Goal: Task Accomplishment & Management: Complete application form

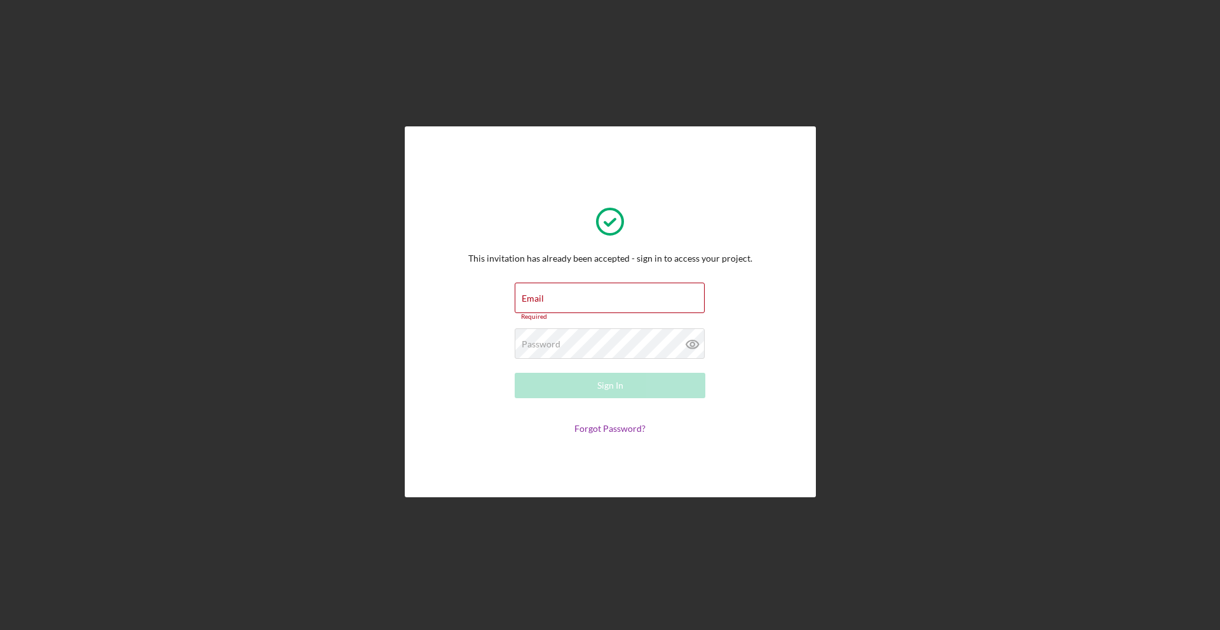
type input "[EMAIL_ADDRESS][DOMAIN_NAME]"
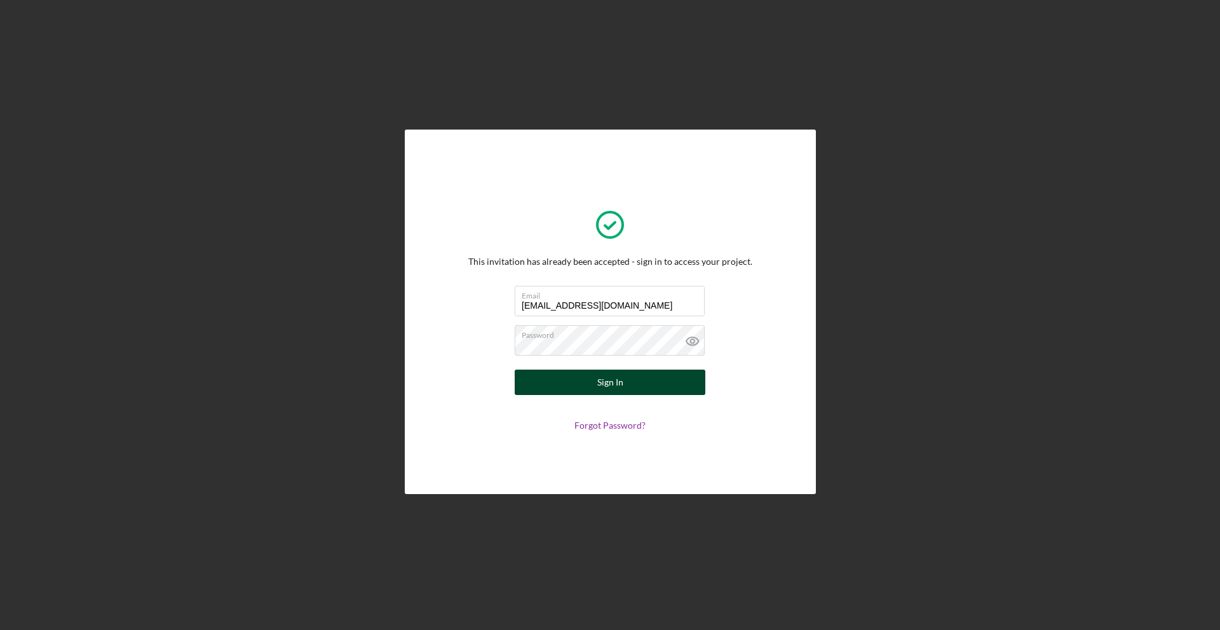
click at [620, 384] on div "Sign In" at bounding box center [610, 382] width 26 height 25
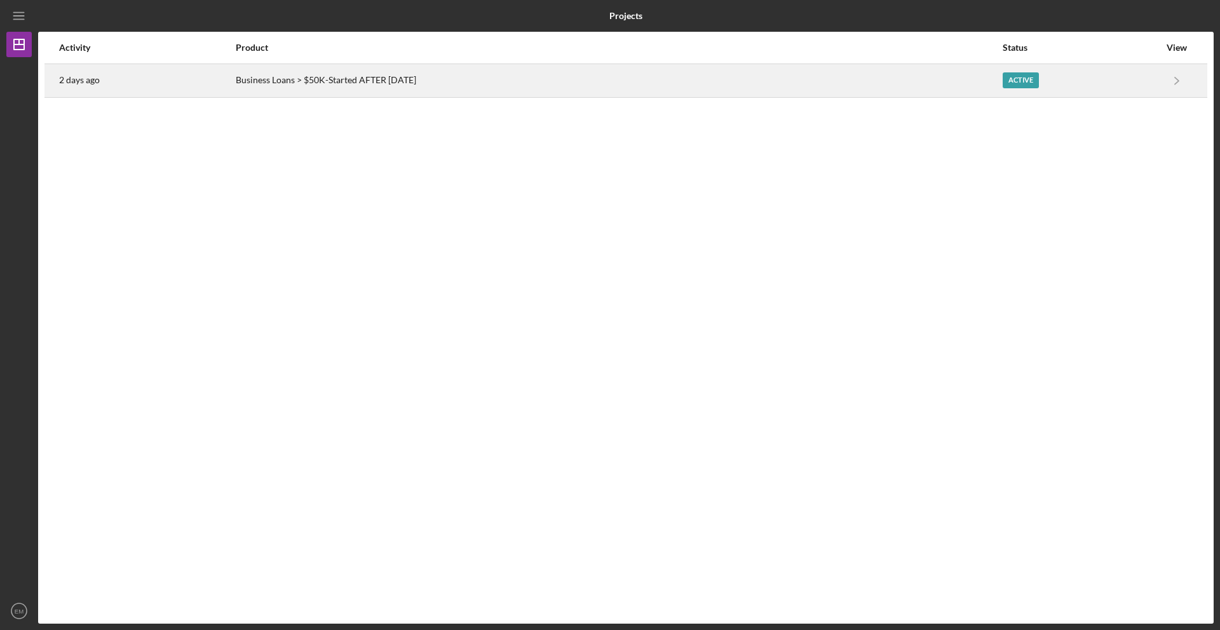
click at [1039, 81] on div "Active" at bounding box center [1021, 80] width 36 height 16
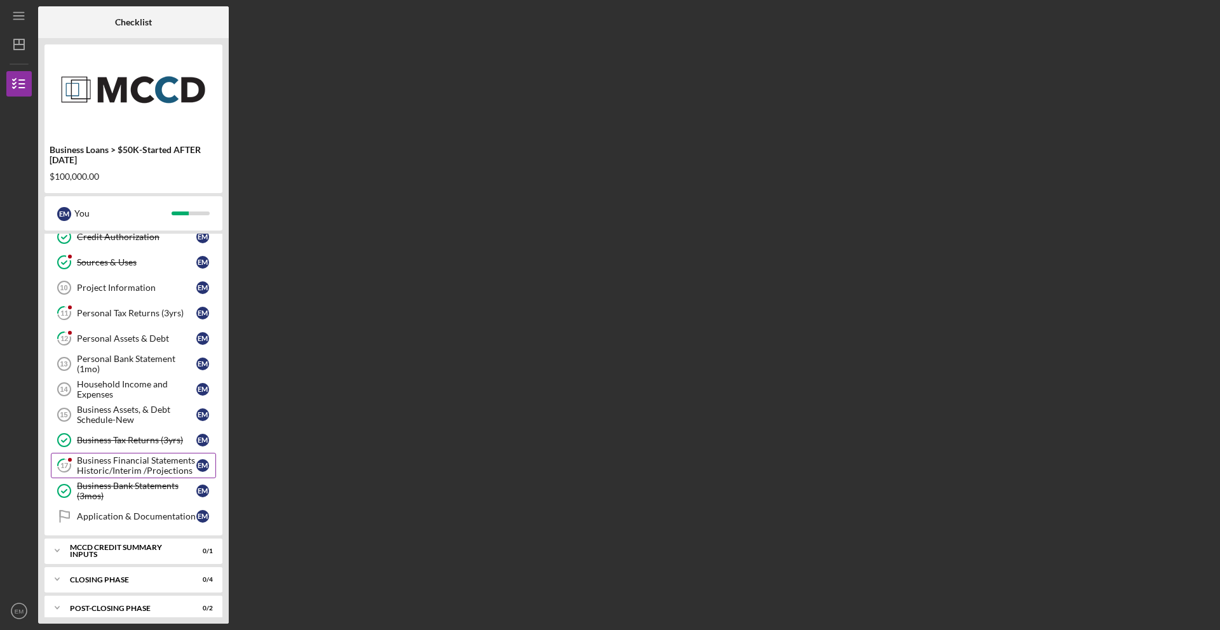
scroll to position [176, 0]
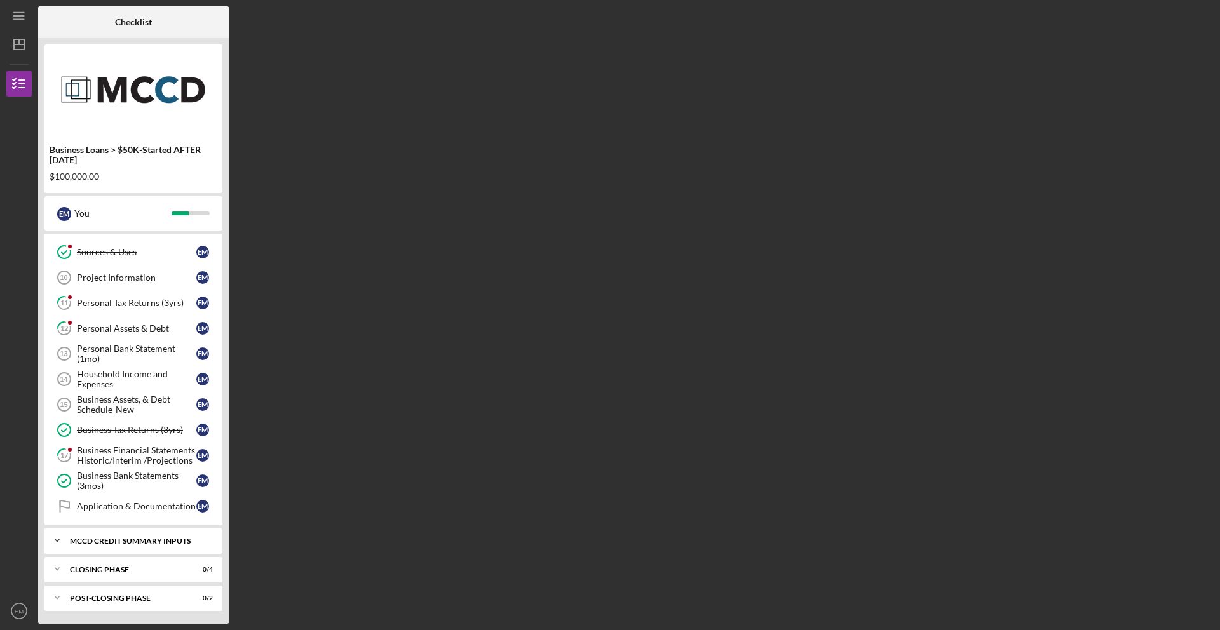
click at [119, 539] on div "MCCD Credit Summary Inputs" at bounding box center [138, 542] width 137 height 8
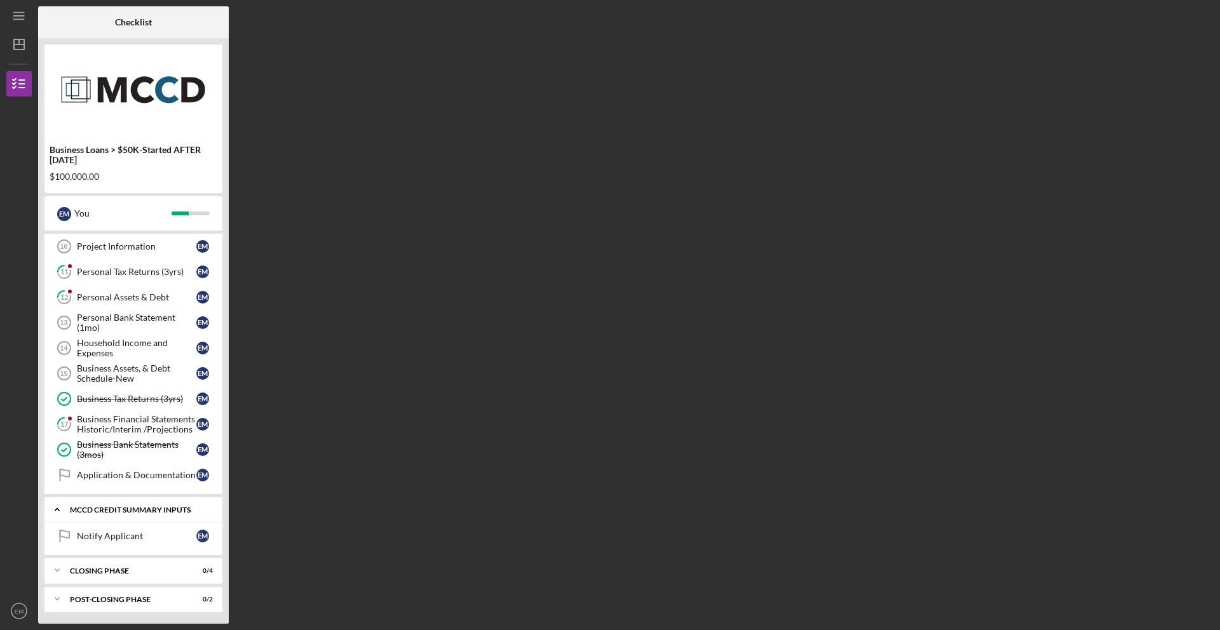
scroll to position [208, 0]
click at [61, 513] on icon "Icon/Expander" at bounding box center [56, 510] width 25 height 25
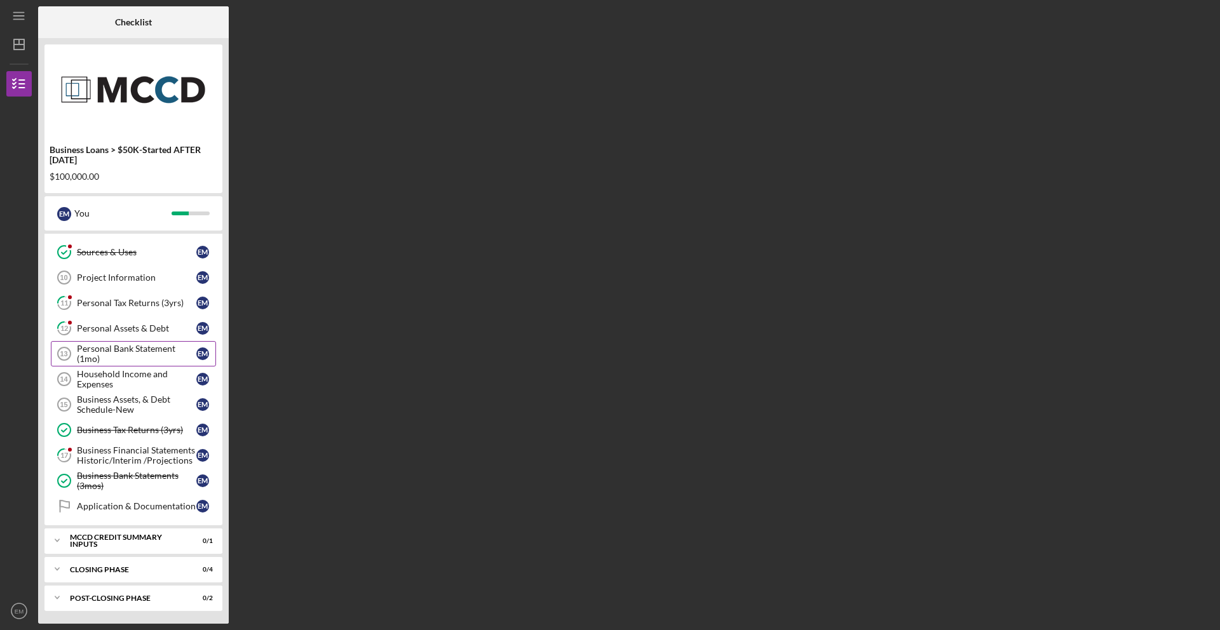
click at [112, 350] on div "Personal Bank Statement (1mo)" at bounding box center [136, 354] width 119 height 20
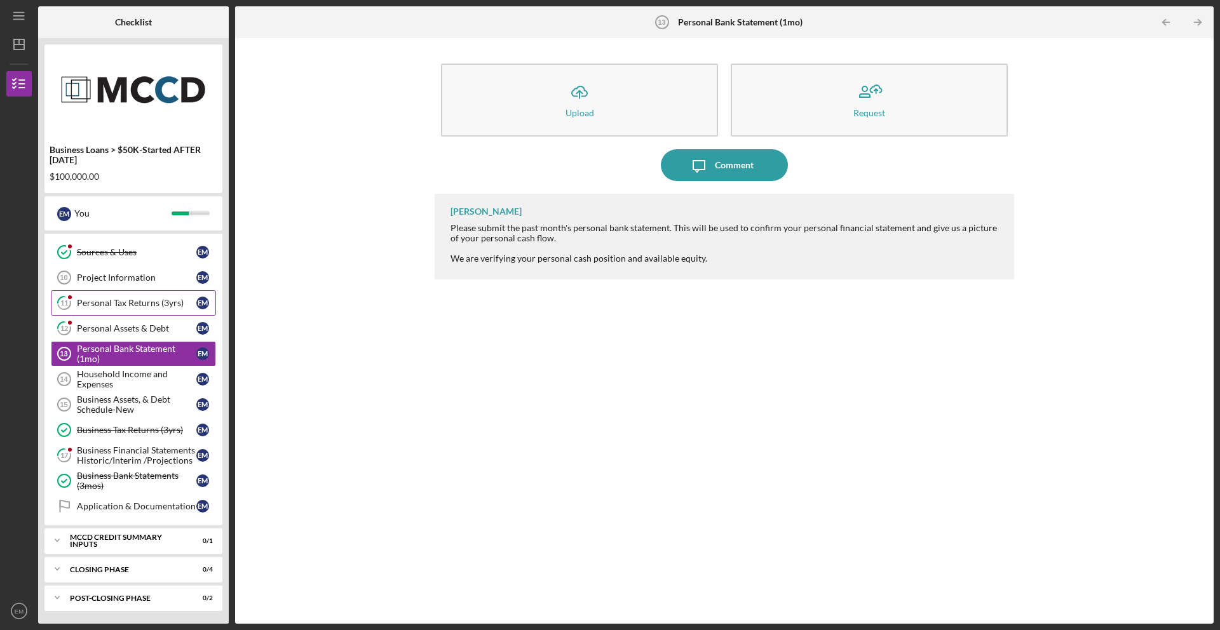
click at [114, 299] on div "Personal Tax Returns (3yrs)" at bounding box center [136, 303] width 119 height 10
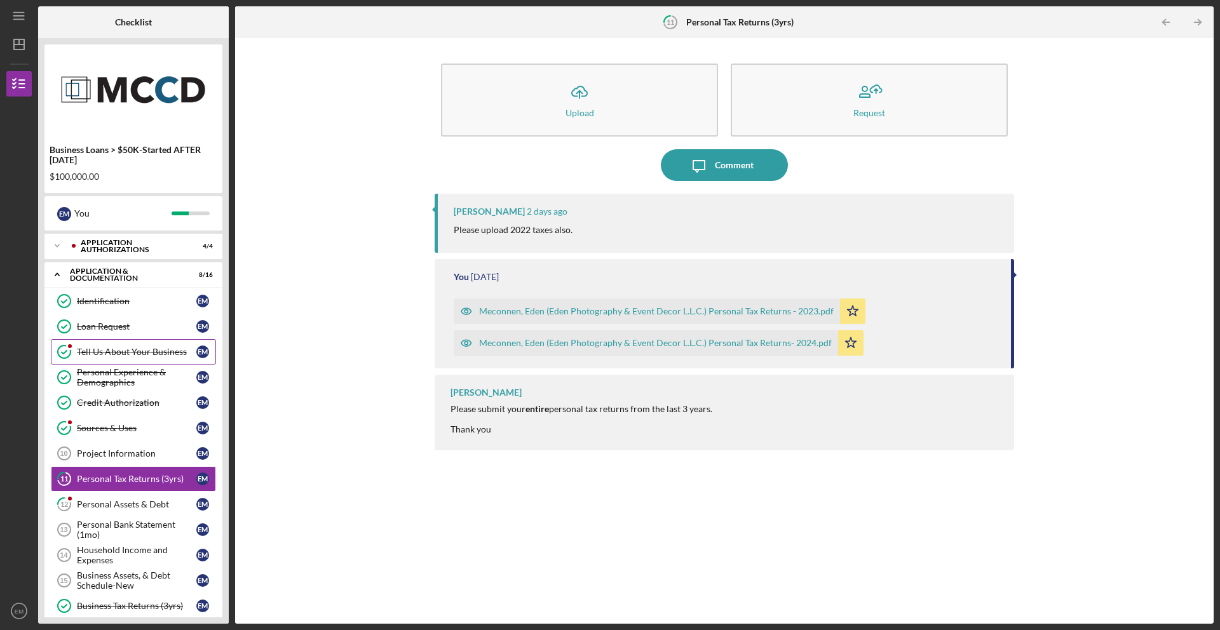
click at [142, 348] on div "Tell Us About Your Business" at bounding box center [136, 352] width 119 height 10
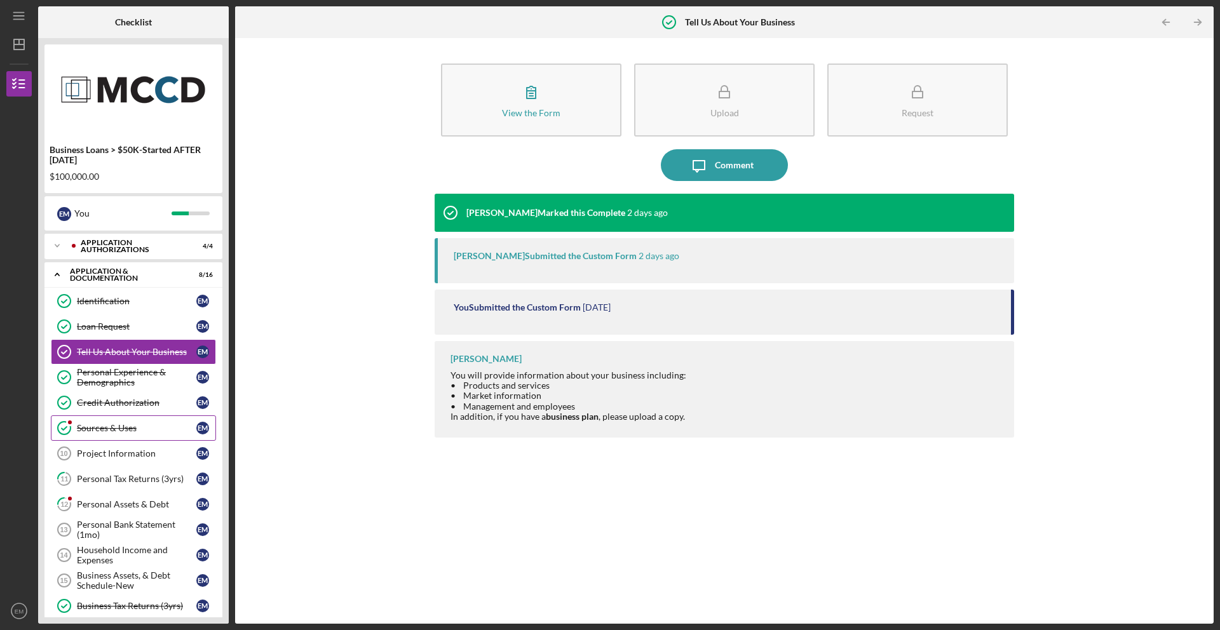
click at [125, 435] on link "Sources & Uses Sources & Uses E M" at bounding box center [133, 428] width 165 height 25
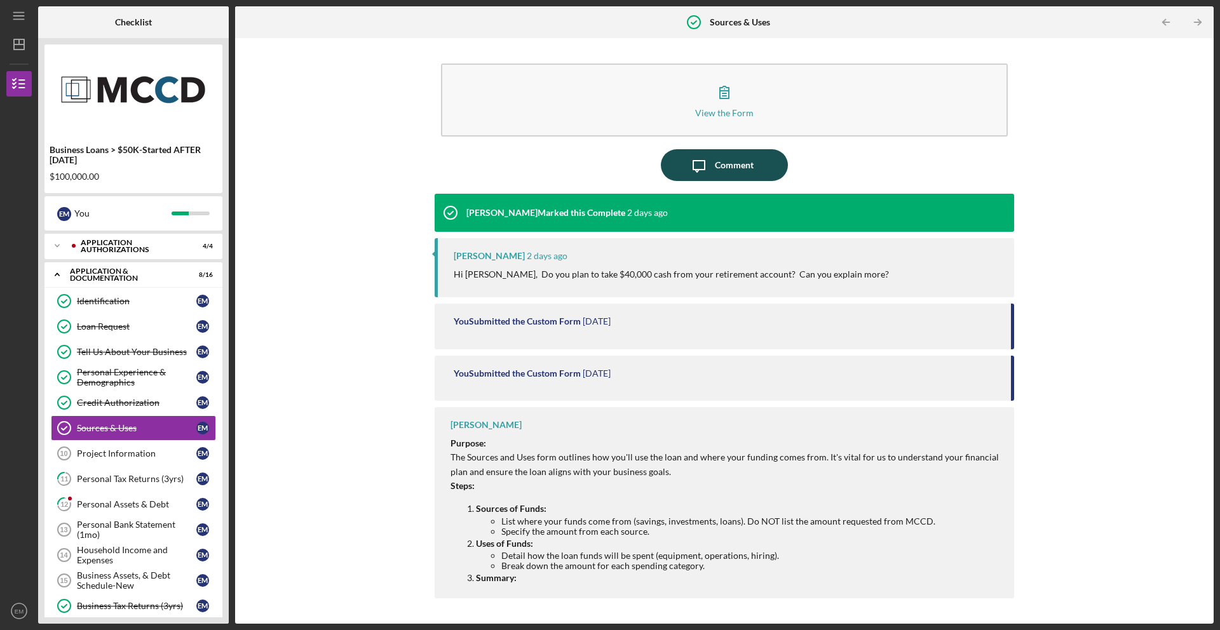
click at [730, 169] on div "Comment" at bounding box center [734, 165] width 39 height 32
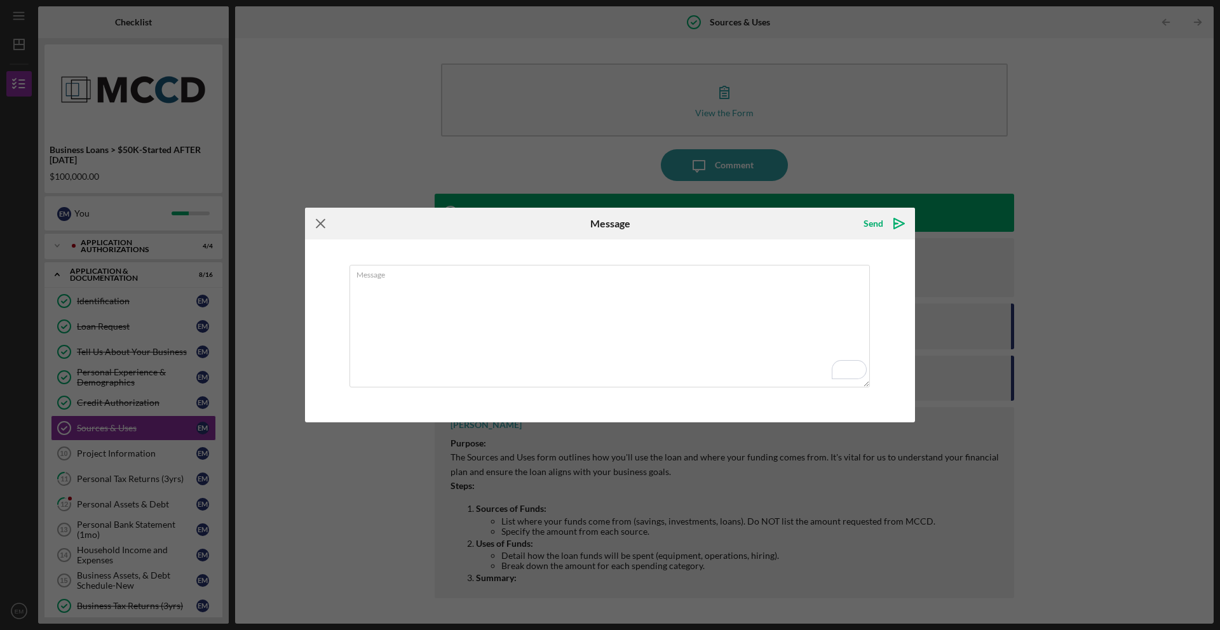
click at [322, 222] on icon "Icon/Menu Close" at bounding box center [321, 224] width 32 height 32
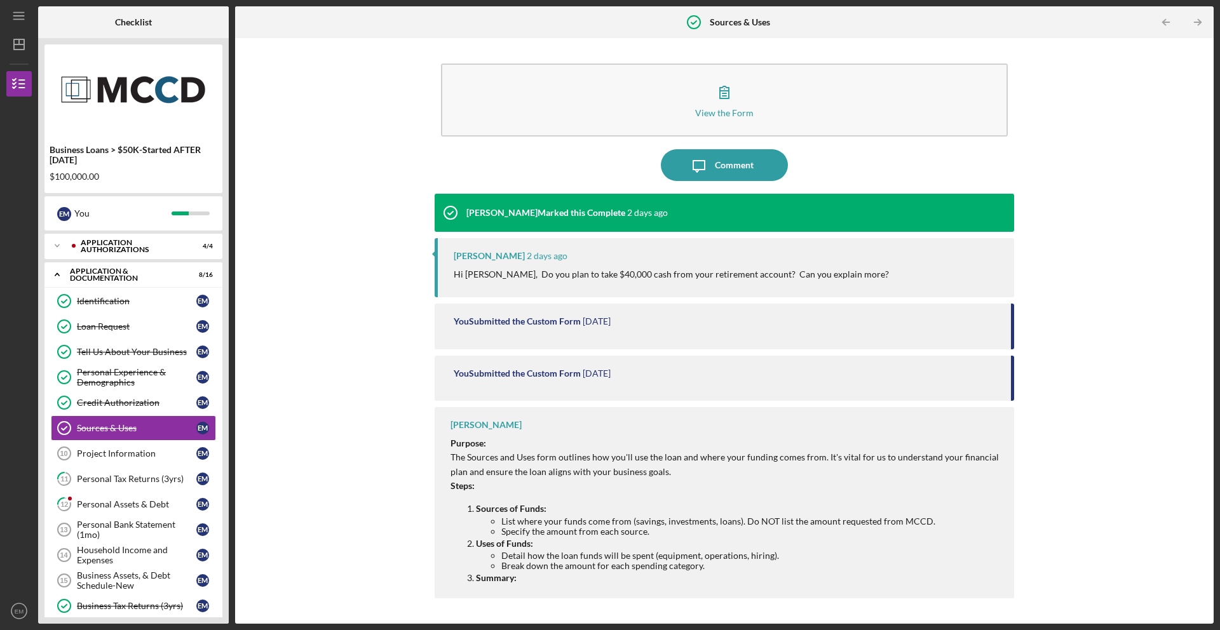
click at [322, 224] on div "View the Form Form Icon/Message Comment [PERSON_NAME] Marked this Complete [DAT…" at bounding box center [724, 330] width 966 height 573
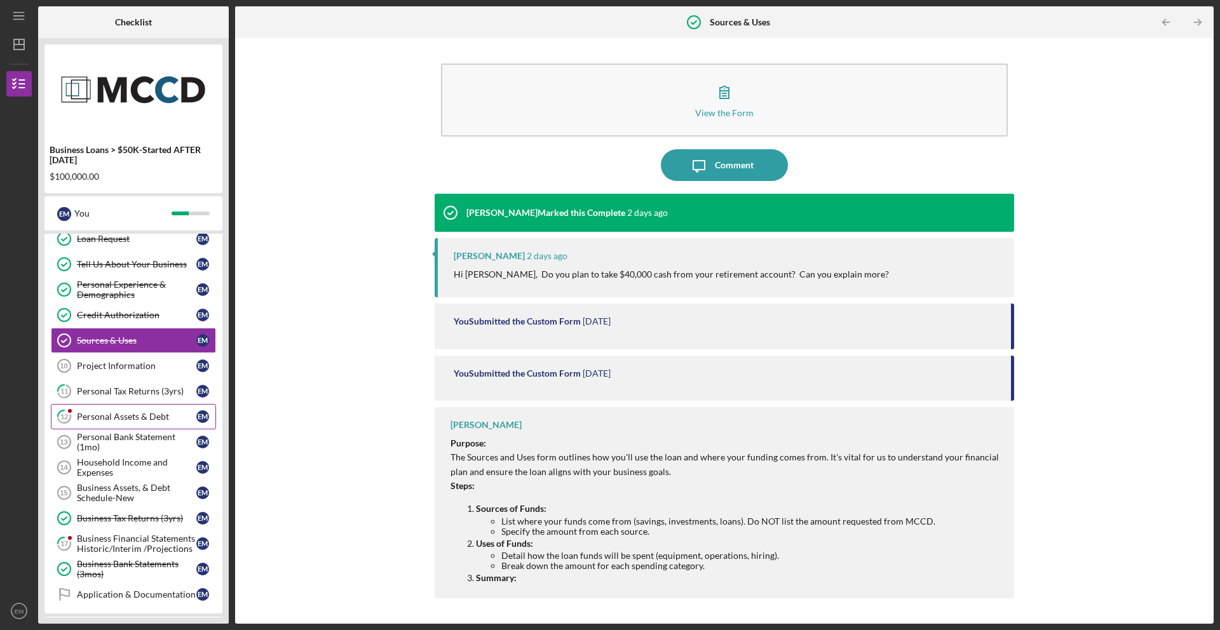
scroll to position [89, 0]
click at [705, 178] on icon "Icon/Message" at bounding box center [699, 165] width 32 height 32
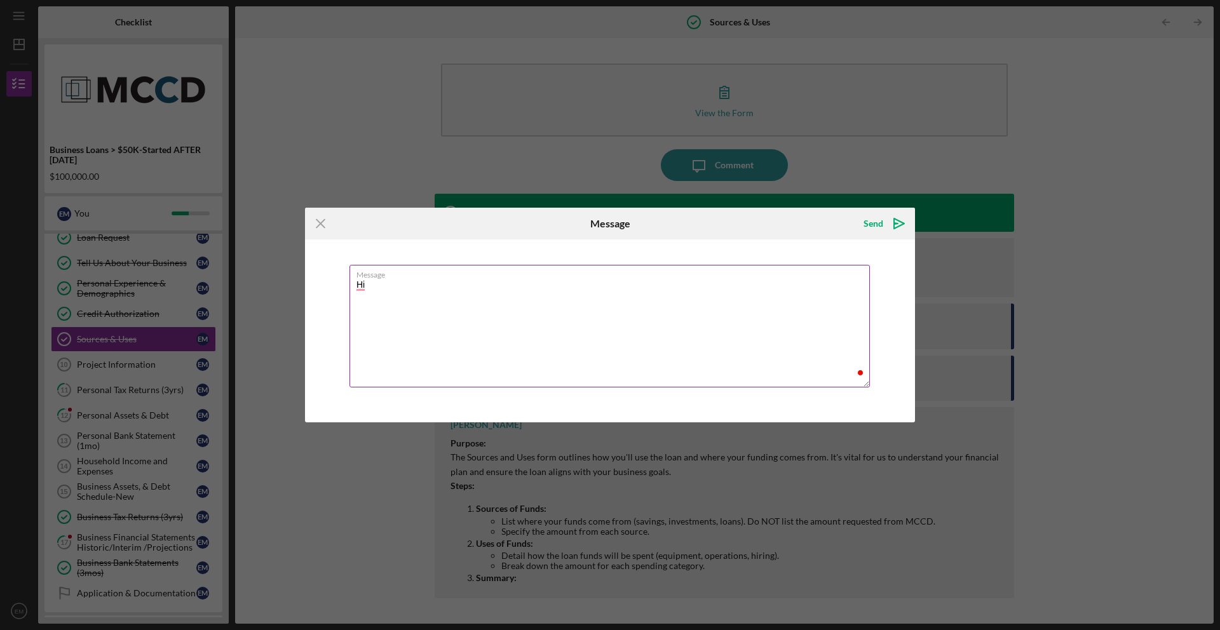
type textarea "H"
type textarea "Yes"
click at [318, 227] on icon "Icon/Menu Close" at bounding box center [321, 224] width 32 height 32
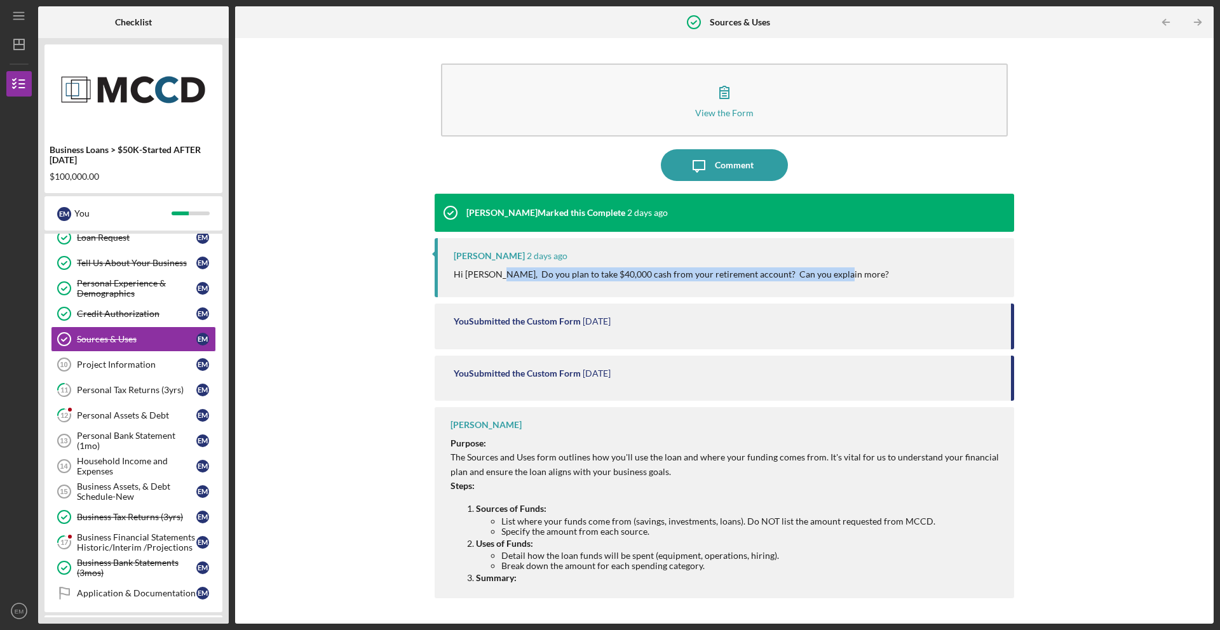
drag, startPoint x: 493, startPoint y: 277, endPoint x: 690, endPoint y: 287, distance: 197.3
click at [712, 290] on div "[PERSON_NAME] [DATE] Hi [PERSON_NAME], Do you plan to take $40,000 cash from yo…" at bounding box center [725, 267] width 580 height 59
drag, startPoint x: 494, startPoint y: 275, endPoint x: 595, endPoint y: 273, distance: 101.1
click at [595, 273] on p "Hi [PERSON_NAME], Do you plan to take $40,000 cash from your retirement account…" at bounding box center [671, 275] width 435 height 14
drag, startPoint x: 488, startPoint y: 275, endPoint x: 829, endPoint y: 281, distance: 340.7
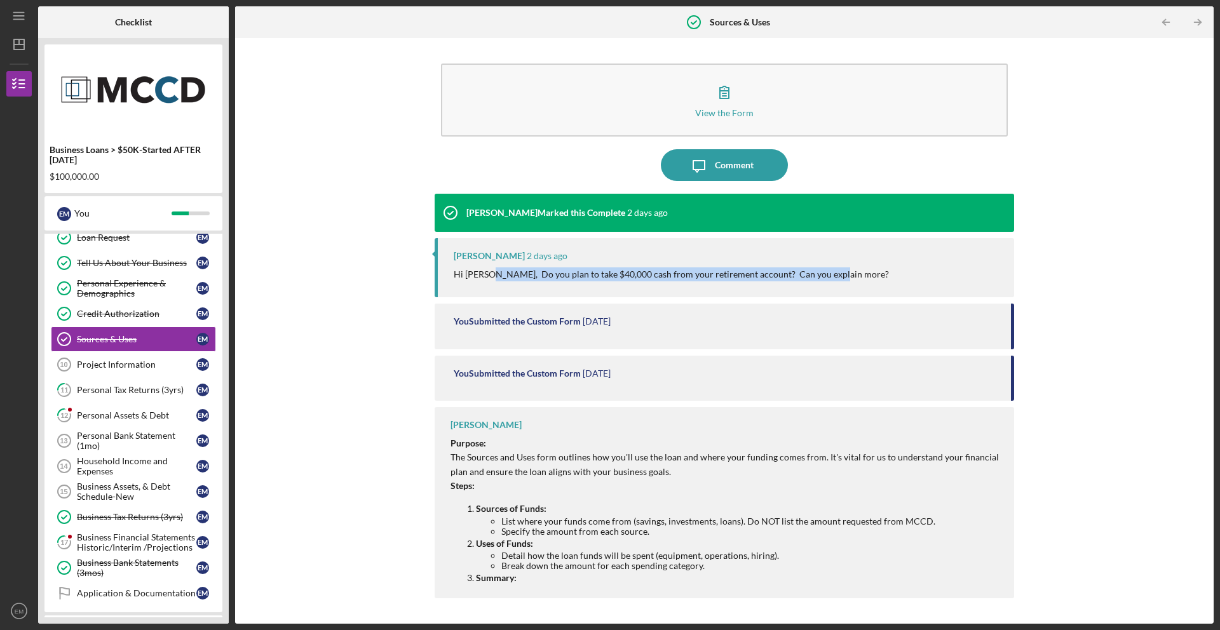
click at [829, 281] on p "Hi [PERSON_NAME], Do you plan to take $40,000 cash from your retirement account…" at bounding box center [671, 275] width 435 height 14
copy p "Do you plan to take $40,000 cash from your retirement account? Can you explain …"
click at [330, 255] on div "View the Form Form Icon/Message Comment [PERSON_NAME] Marked this Complete [DAT…" at bounding box center [724, 330] width 966 height 573
click at [123, 414] on div "Personal Assets & Debt" at bounding box center [136, 416] width 119 height 10
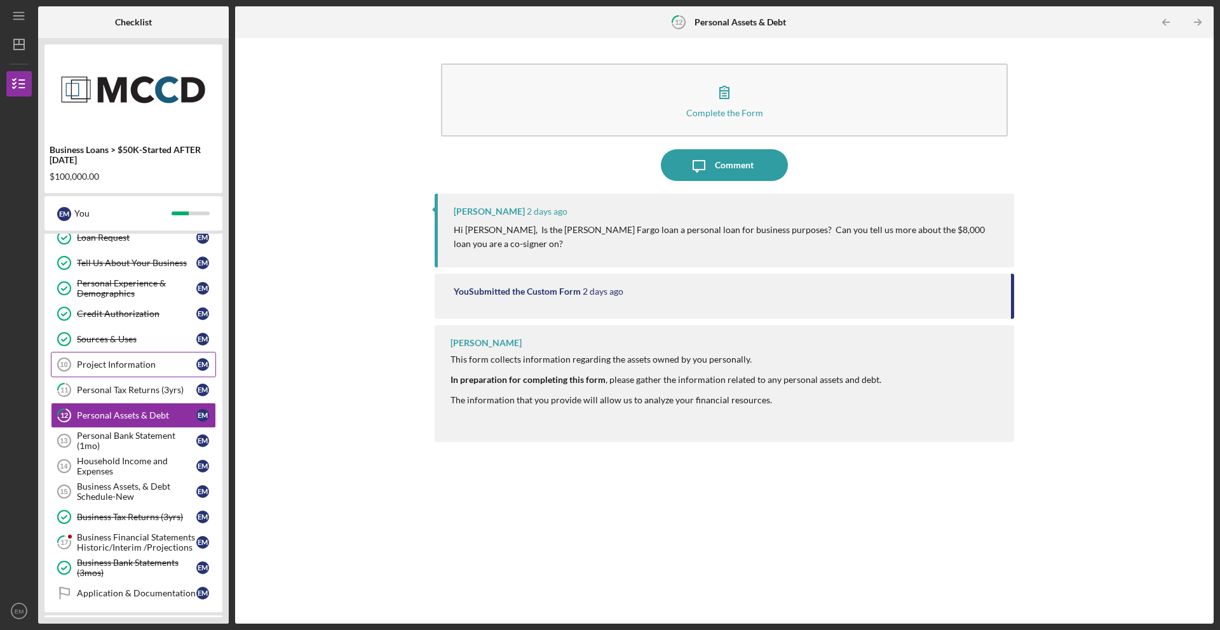
click at [139, 363] on div "Project Information" at bounding box center [136, 365] width 119 height 10
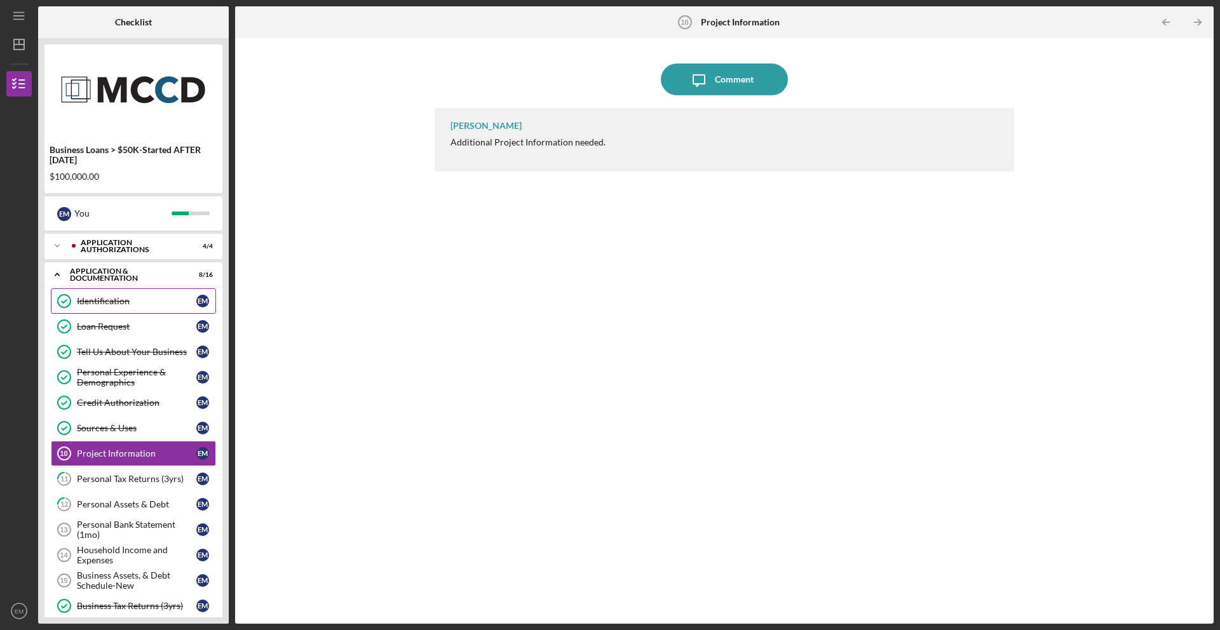
click at [125, 296] on div "Identification" at bounding box center [136, 301] width 119 height 10
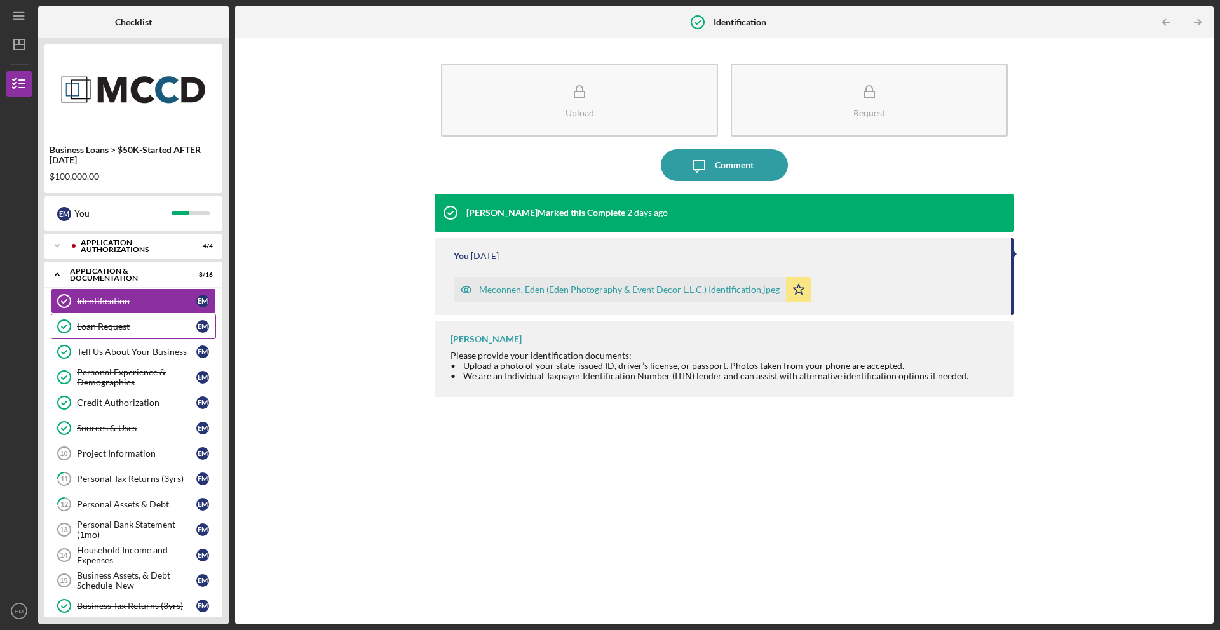
click at [116, 329] on div "Loan Request" at bounding box center [136, 327] width 119 height 10
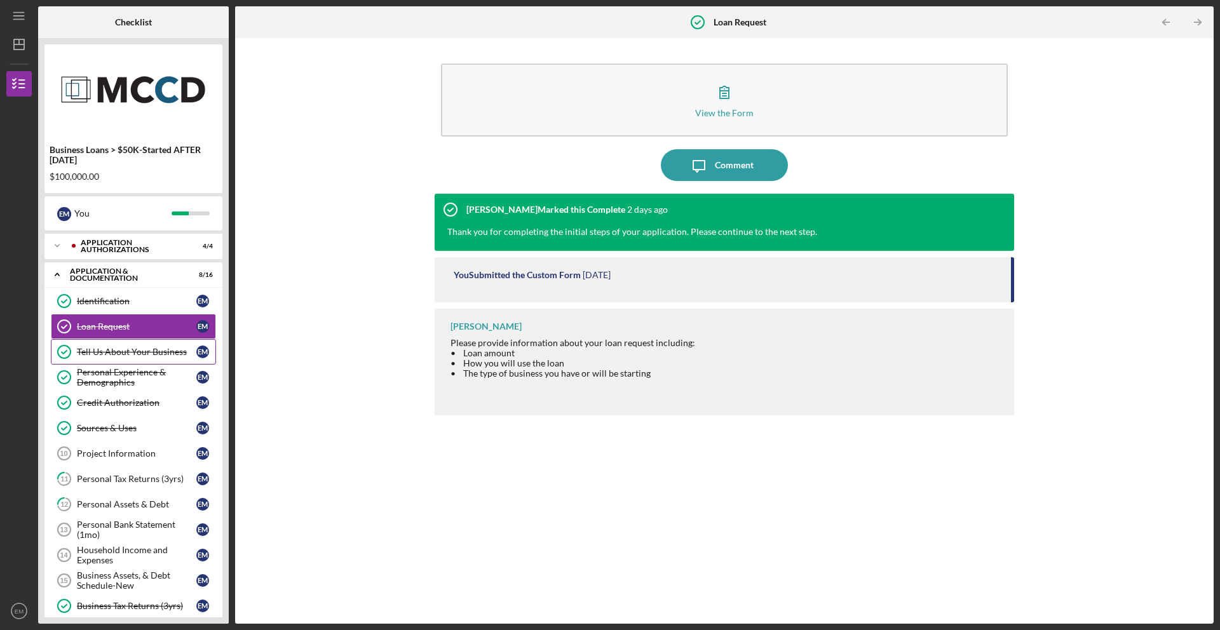
click at [121, 349] on div "Tell Us About Your Business" at bounding box center [136, 352] width 119 height 10
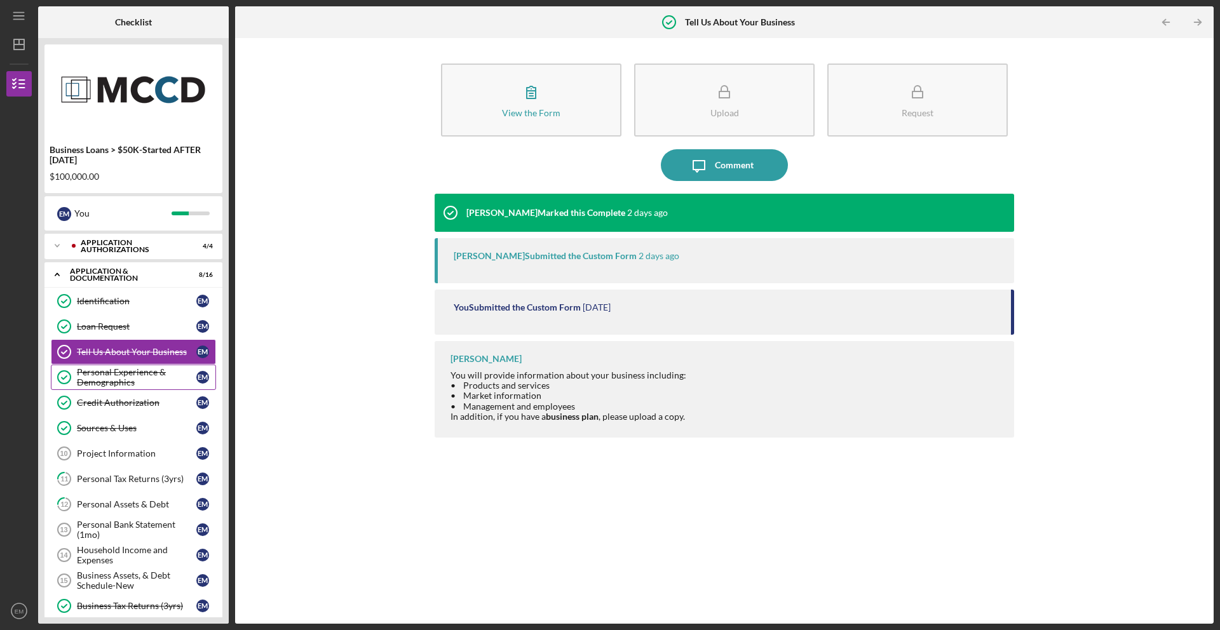
click at [124, 372] on div "Personal Experience & Demographics" at bounding box center [136, 377] width 119 height 20
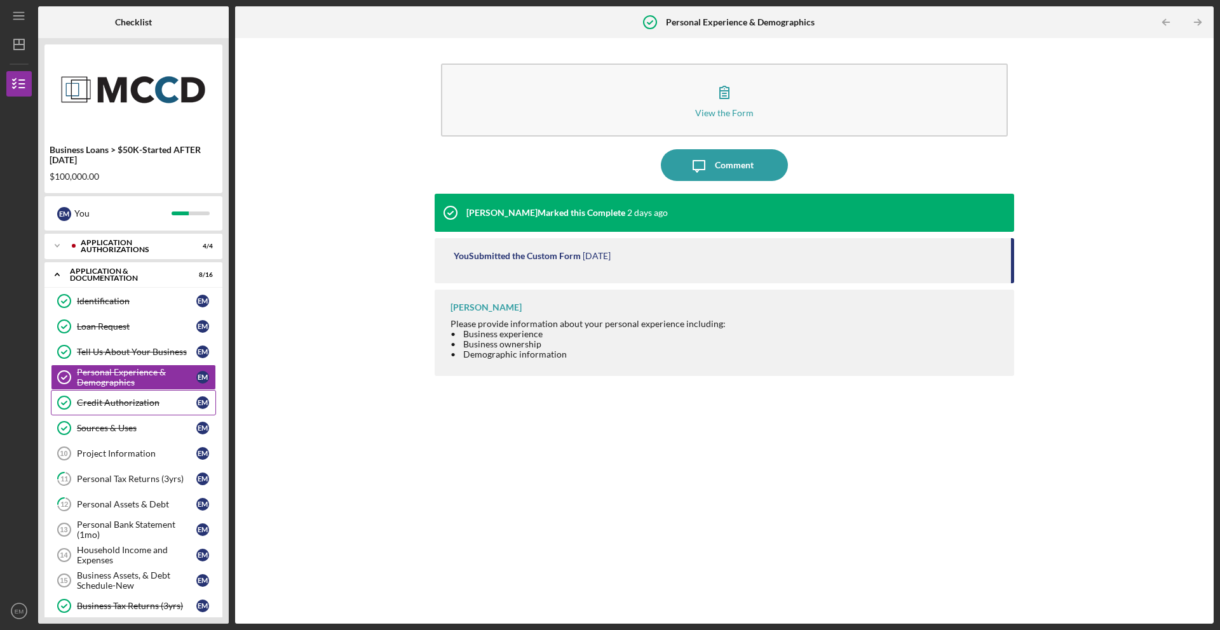
click at [128, 407] on div "Credit Authorization" at bounding box center [136, 403] width 119 height 10
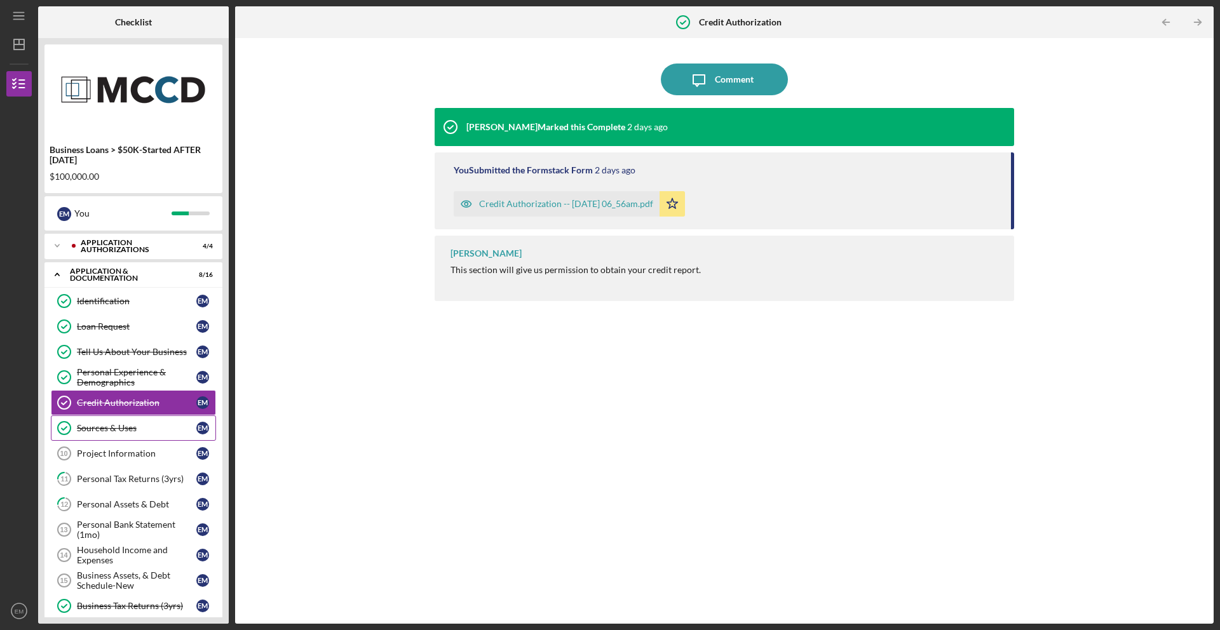
click at [133, 435] on link "Sources & Uses Sources & Uses E M" at bounding box center [133, 428] width 165 height 25
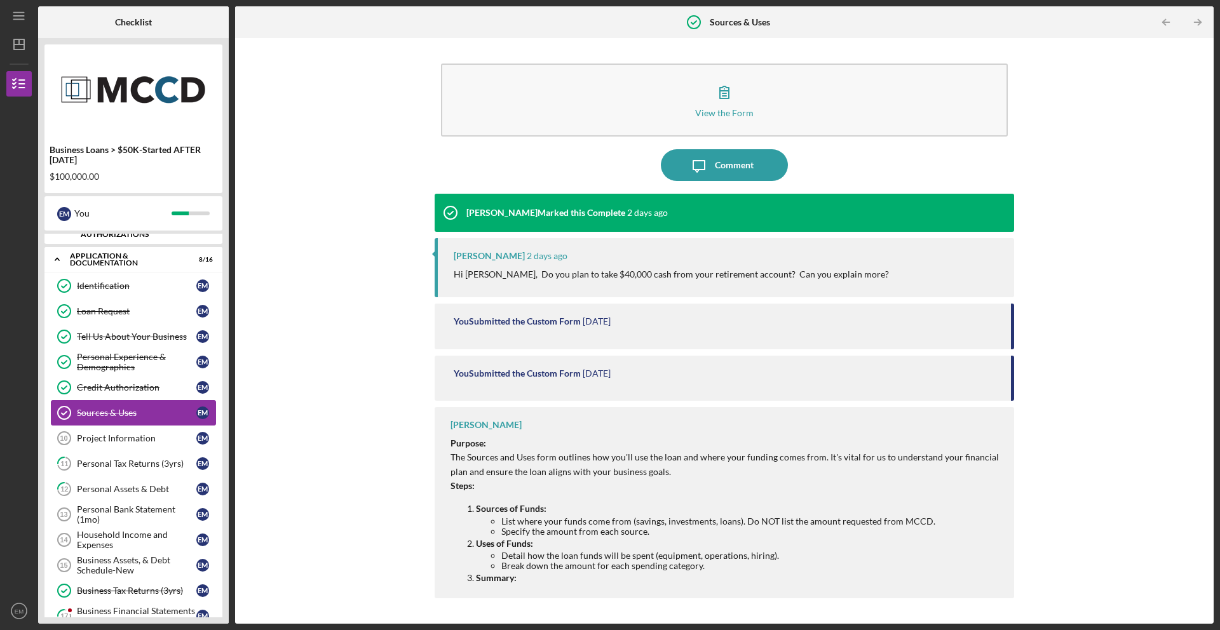
scroll to position [19, 0]
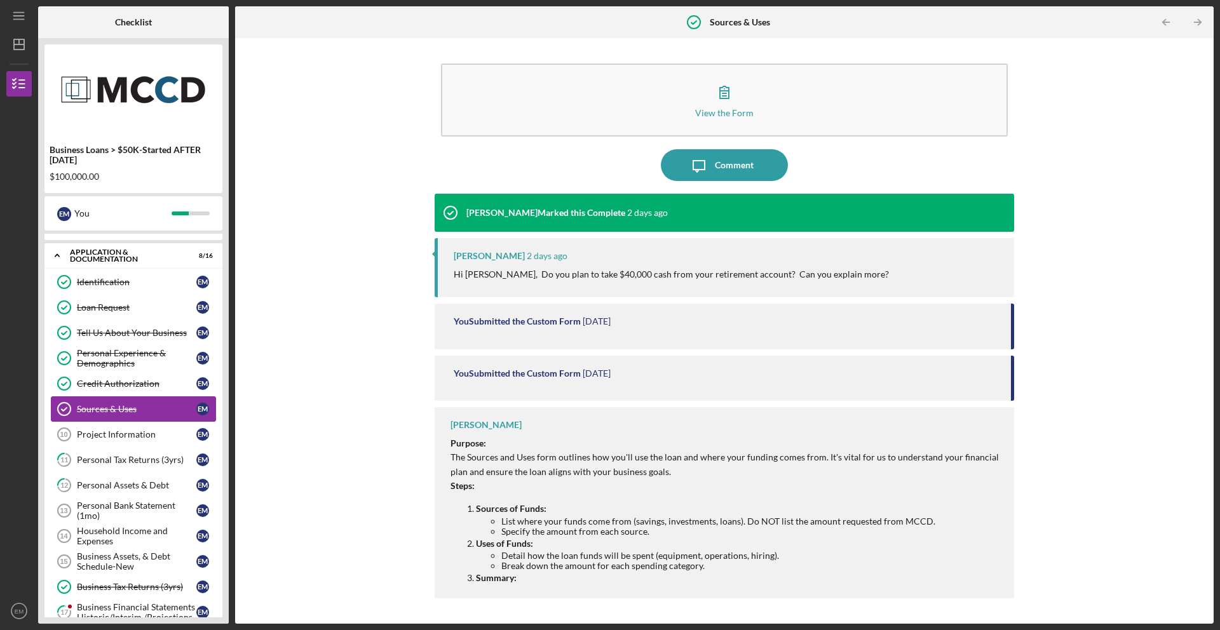
click at [137, 437] on div "Project Information" at bounding box center [136, 435] width 119 height 10
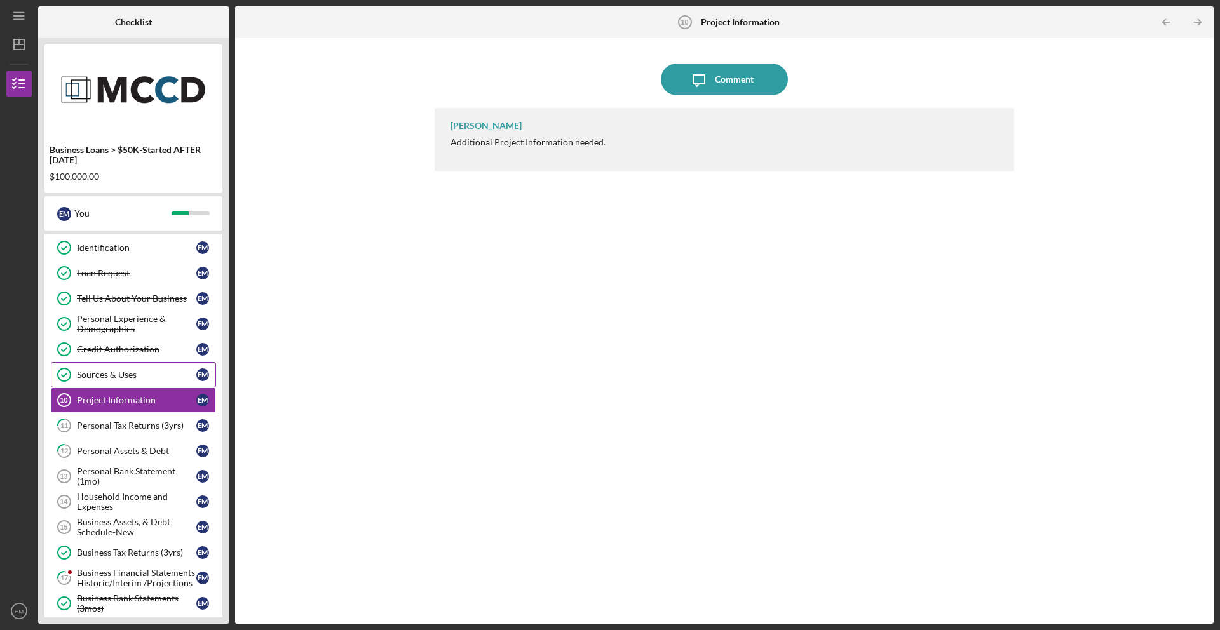
scroll to position [85, 0]
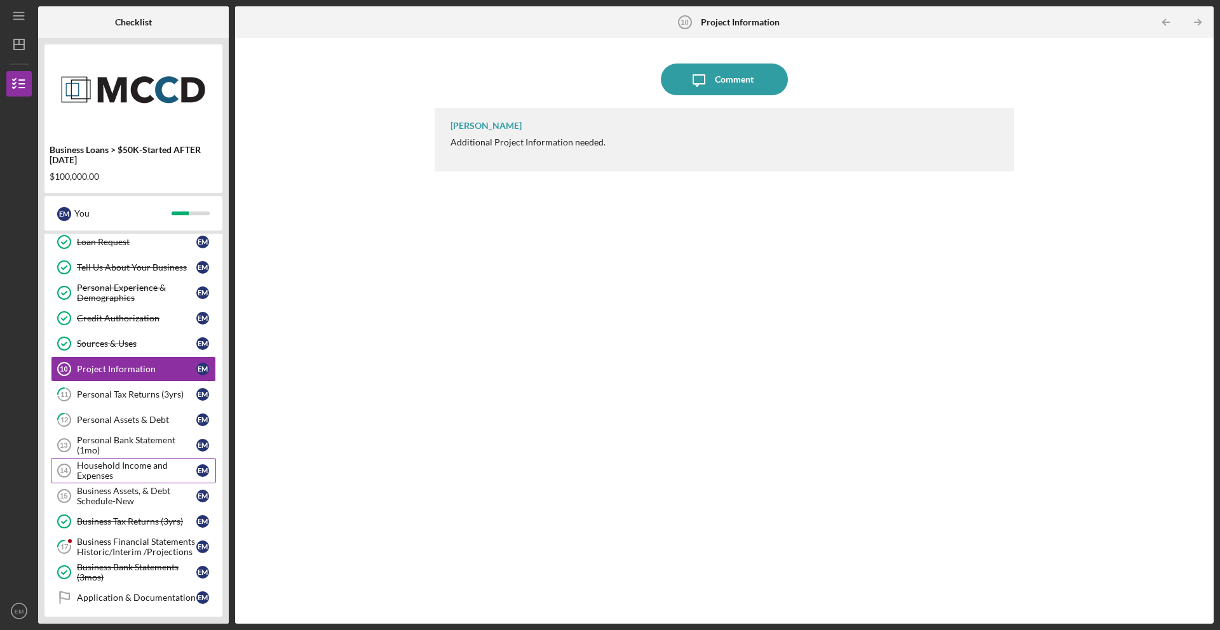
click at [144, 472] on div "Household Income and Expenses" at bounding box center [136, 471] width 119 height 20
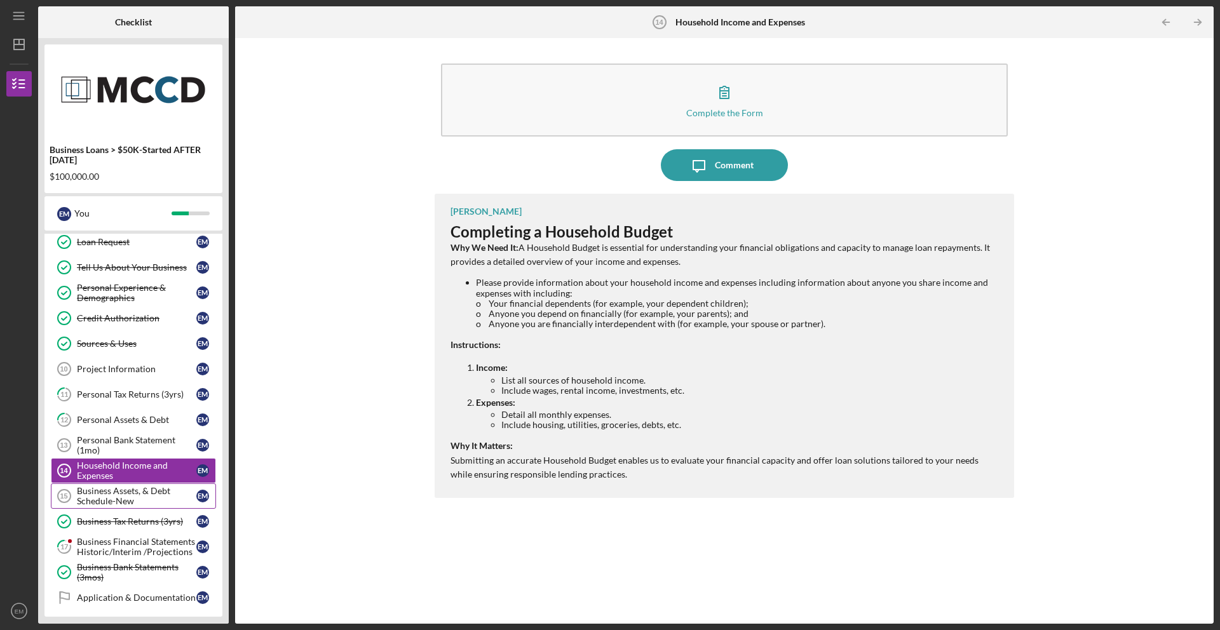
click at [121, 498] on div "Business Assets, & Debt Schedule-New" at bounding box center [136, 496] width 119 height 20
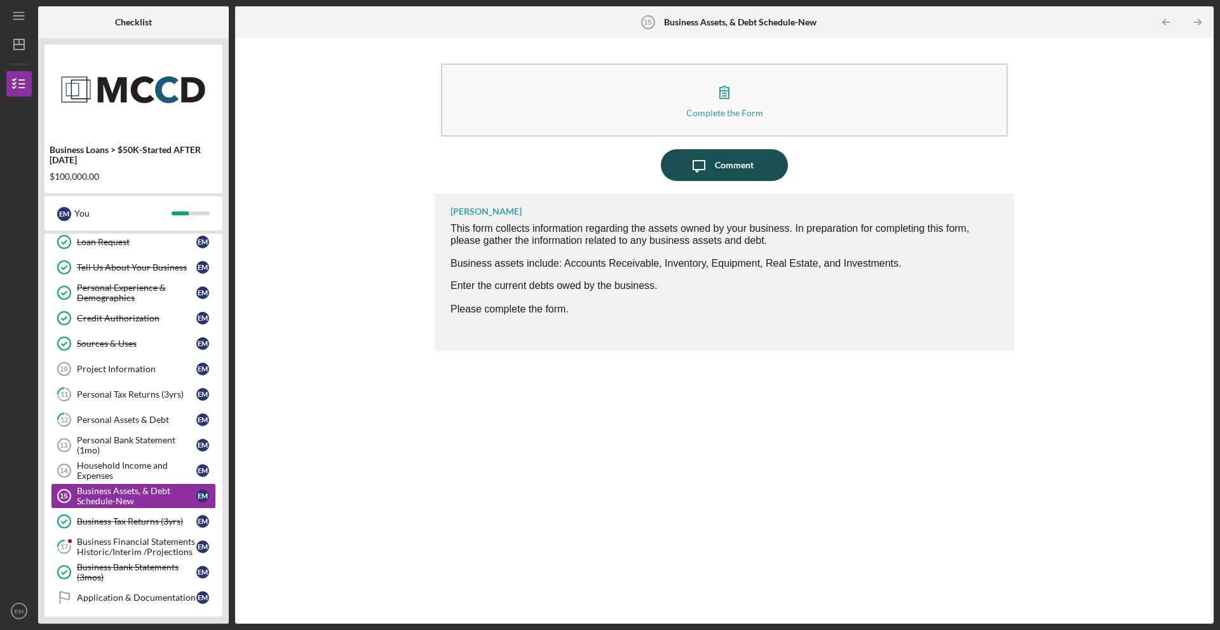
click at [710, 173] on icon "Icon/Message" at bounding box center [699, 165] width 32 height 32
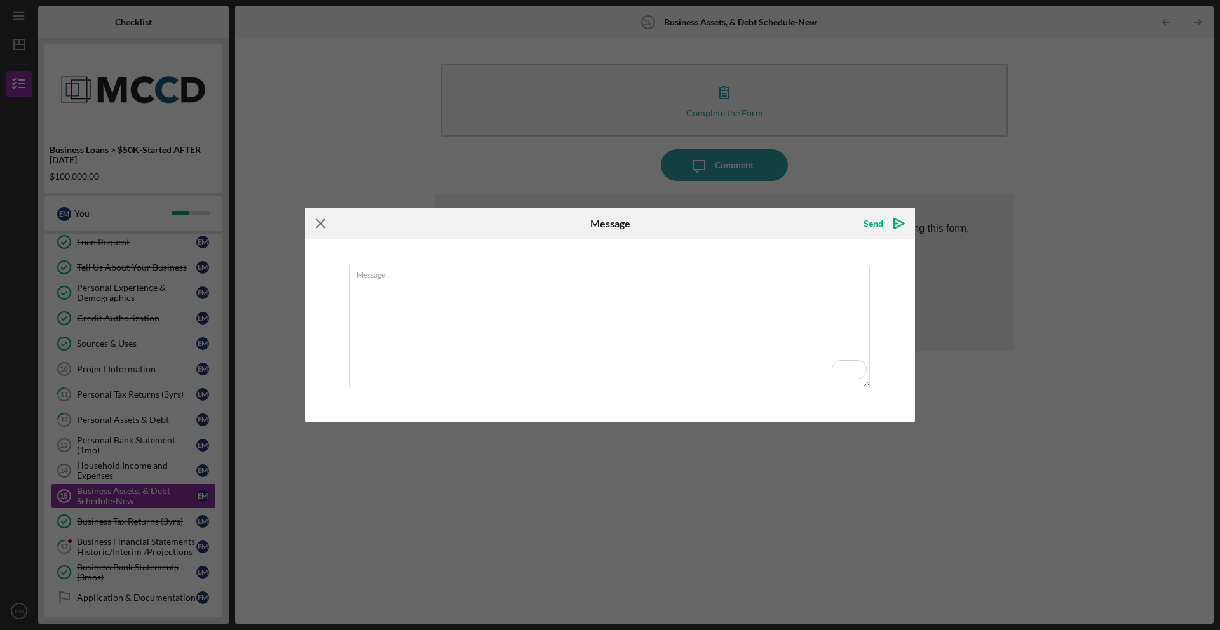
click at [311, 219] on icon "Icon/Menu Close" at bounding box center [321, 224] width 32 height 32
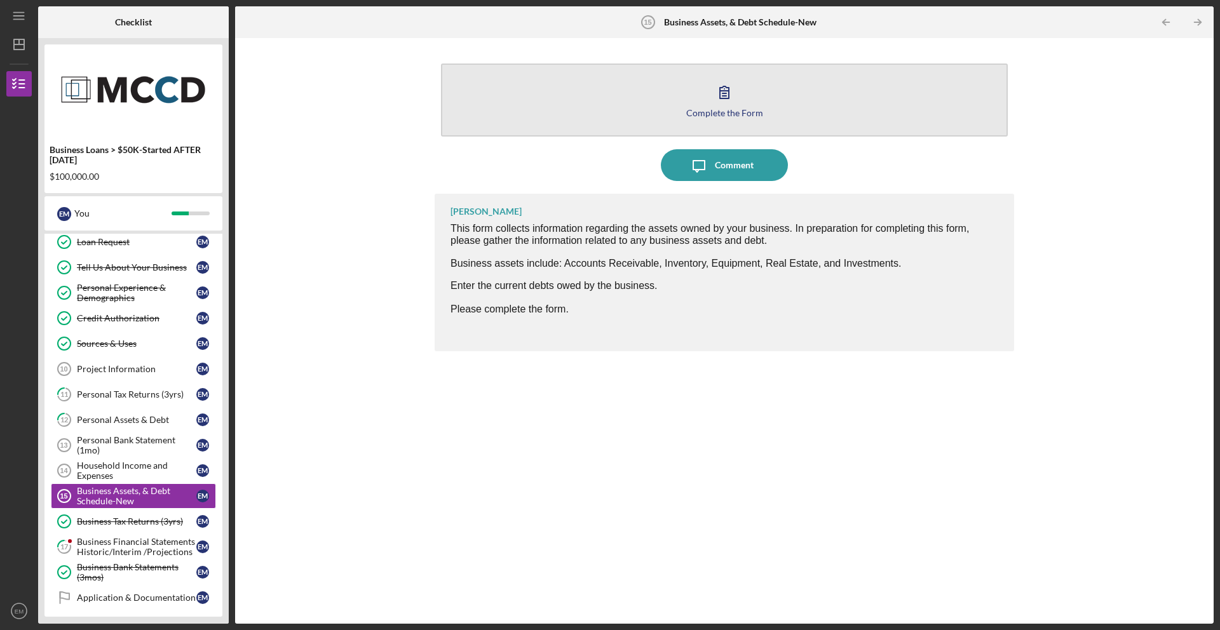
click at [709, 105] on icon "button" at bounding box center [725, 92] width 32 height 32
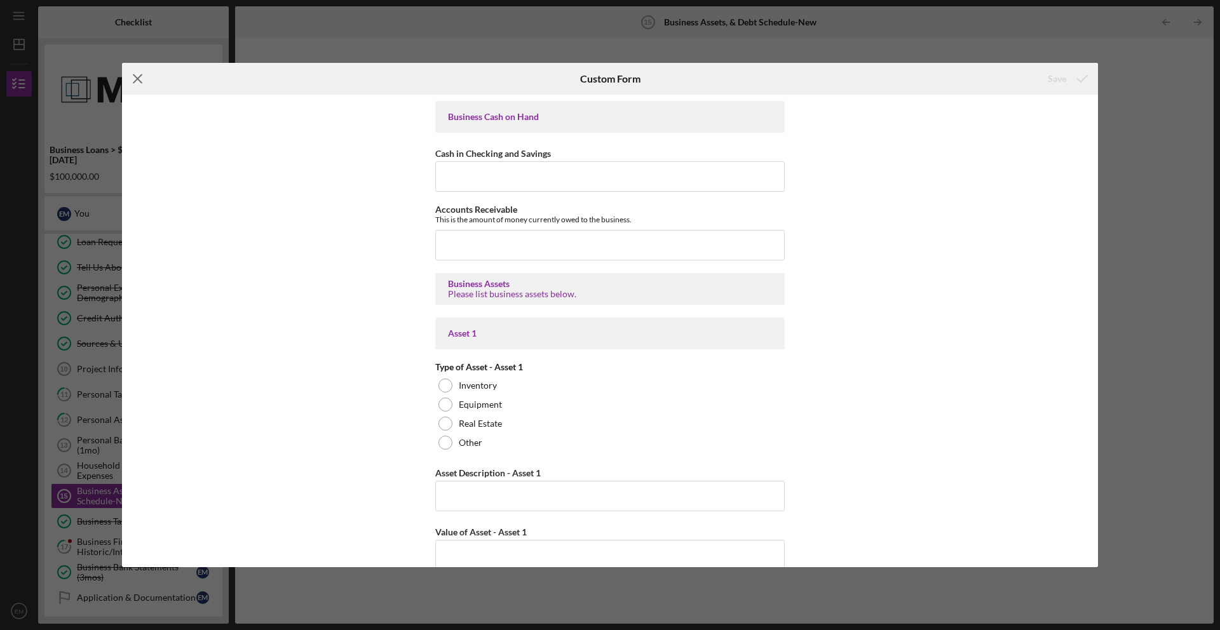
click at [145, 80] on icon "Icon/Menu Close" at bounding box center [138, 79] width 32 height 32
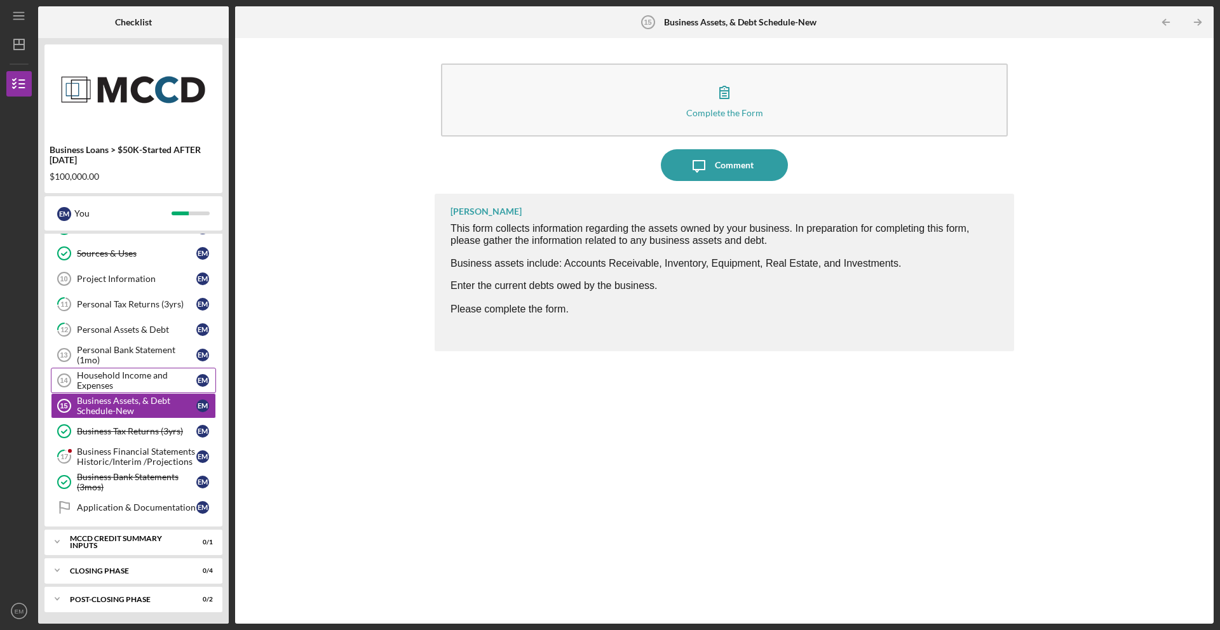
scroll to position [176, 0]
click at [107, 462] on div "Business Financial Statements Historic/Interim /Projections" at bounding box center [136, 455] width 119 height 20
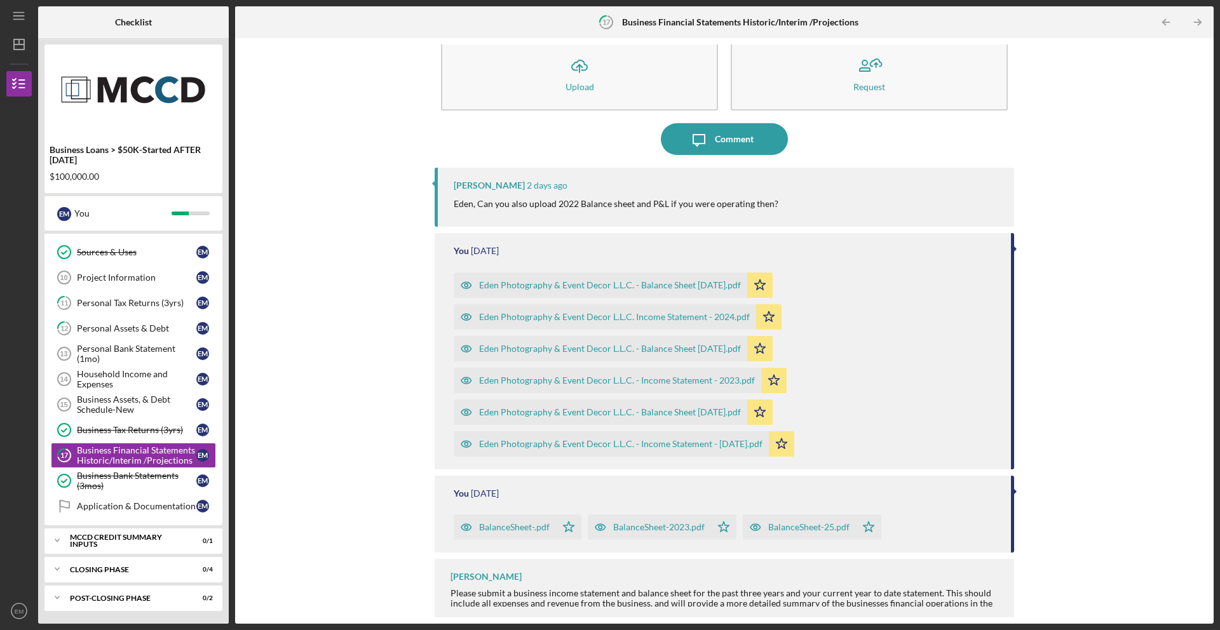
scroll to position [31, 0]
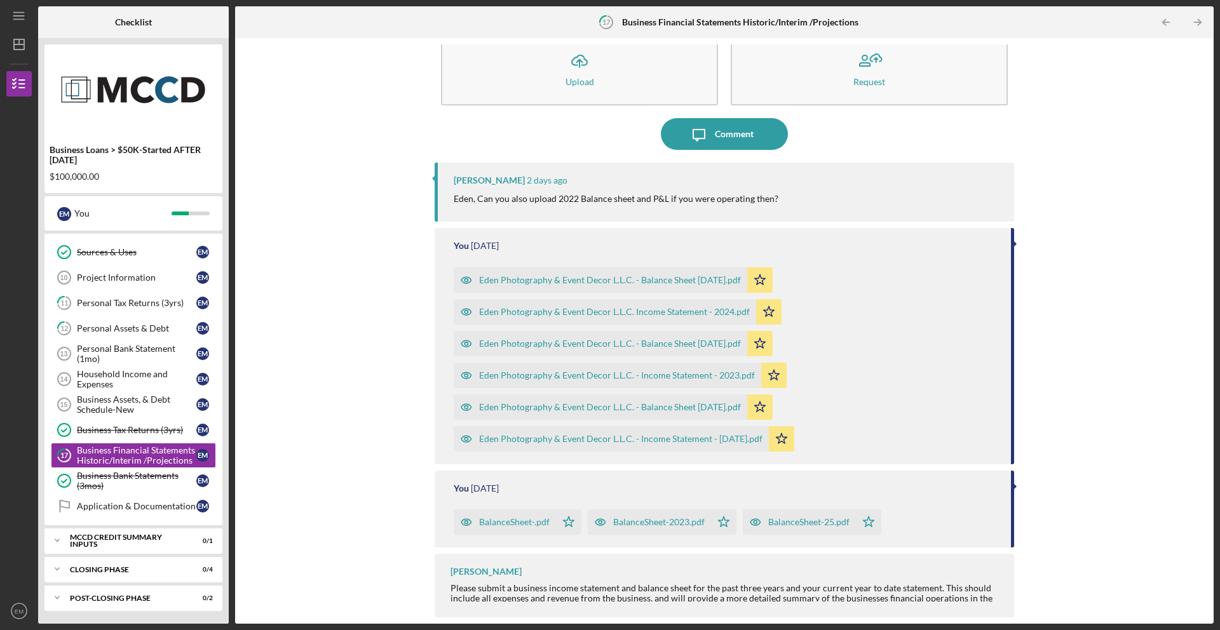
click at [641, 205] on p "Eden, Can you also upload 2022 Balance sheet and P&L if you were operating then?" at bounding box center [616, 199] width 325 height 14
click at [722, 146] on div "Comment" at bounding box center [734, 134] width 39 height 32
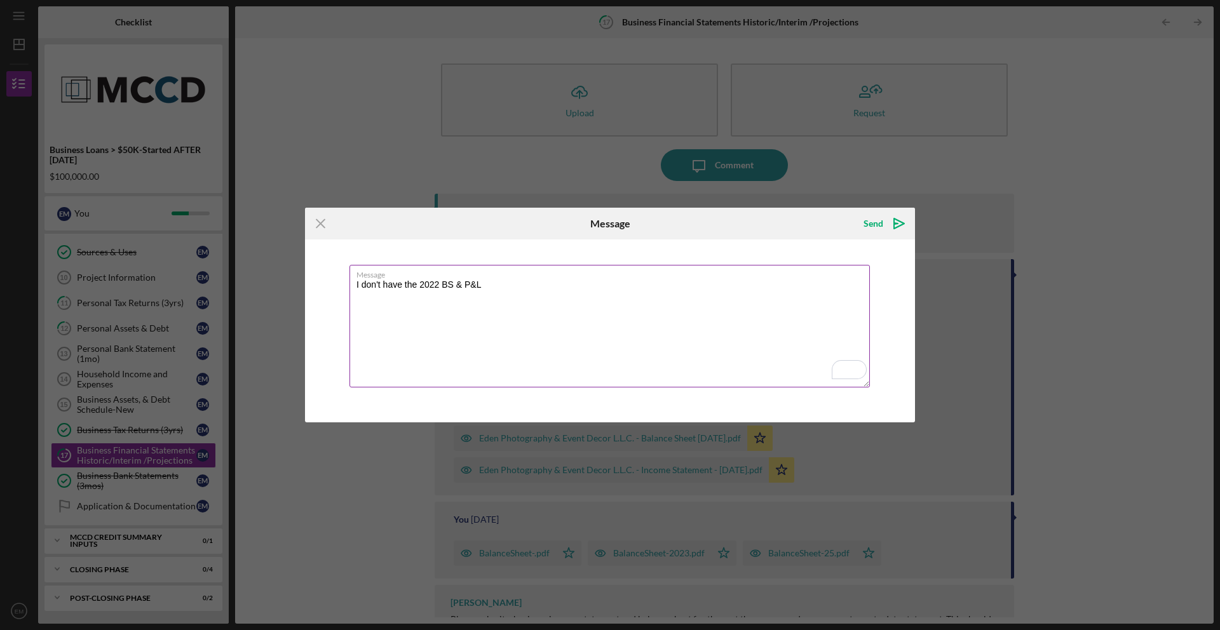
click at [356, 287] on textarea "I don't have the 2022 BS & P&L" at bounding box center [610, 326] width 520 height 123
type textarea "I was not recording-keeping before 2022, so I don't have the 2022 BS & P&L"
click at [888, 225] on icon "Icon/icon-invite-send" at bounding box center [899, 224] width 32 height 32
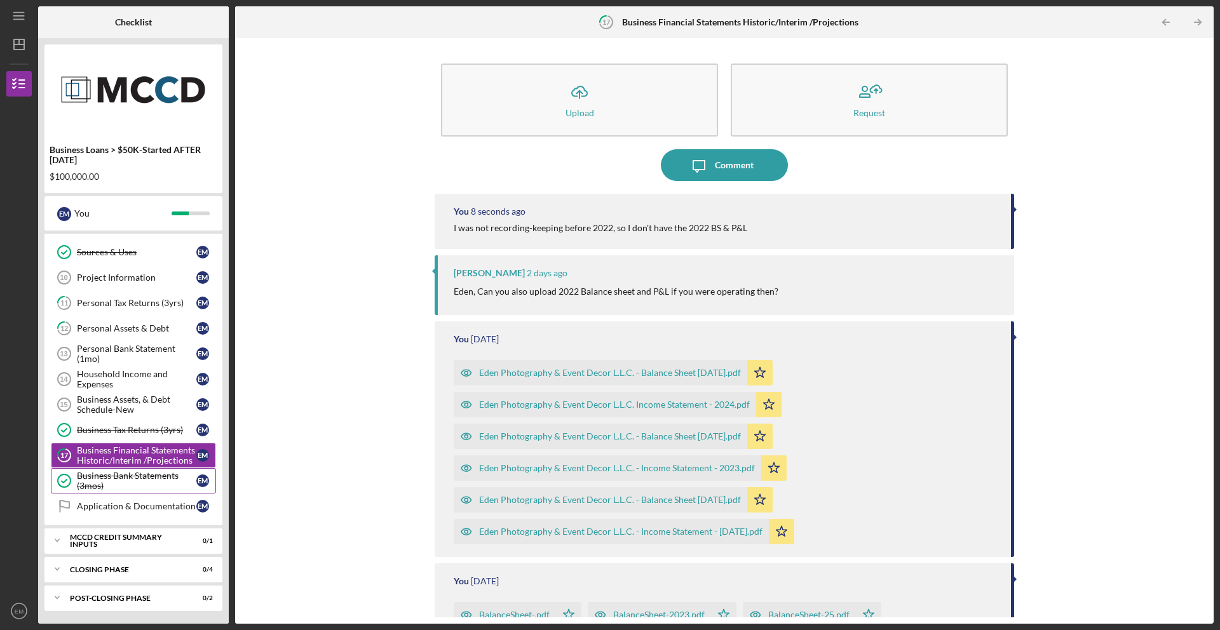
click at [131, 489] on div "Business Bank Statements (3mos)" at bounding box center [136, 481] width 119 height 20
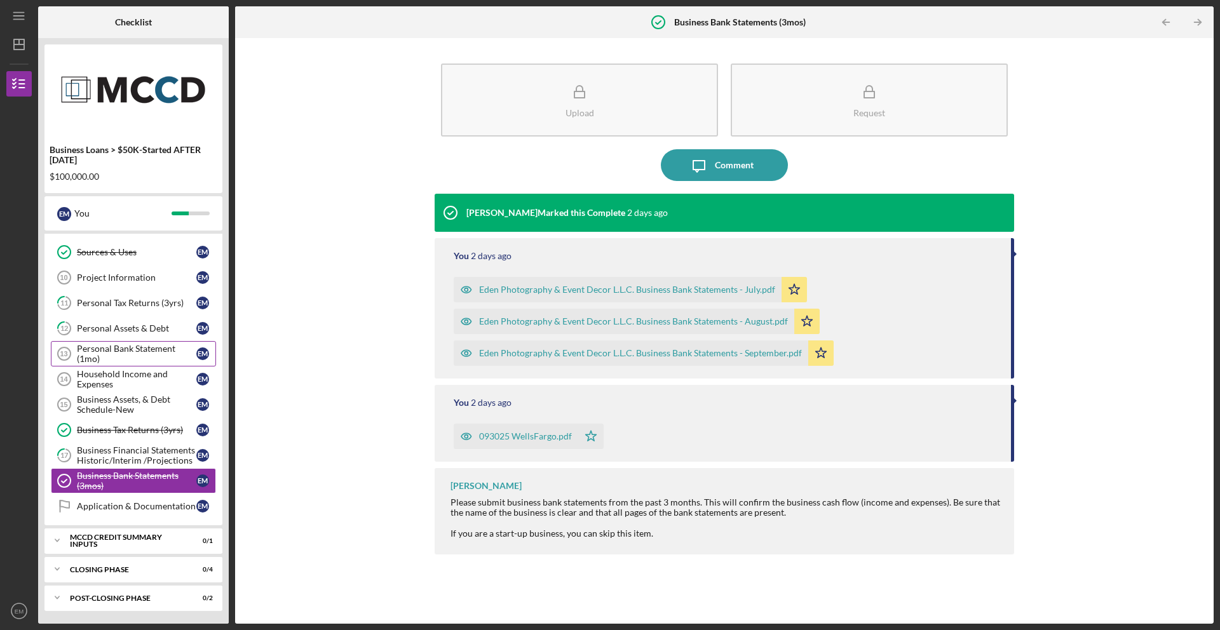
click at [108, 355] on div "Personal Bank Statement (1mo)" at bounding box center [136, 354] width 119 height 20
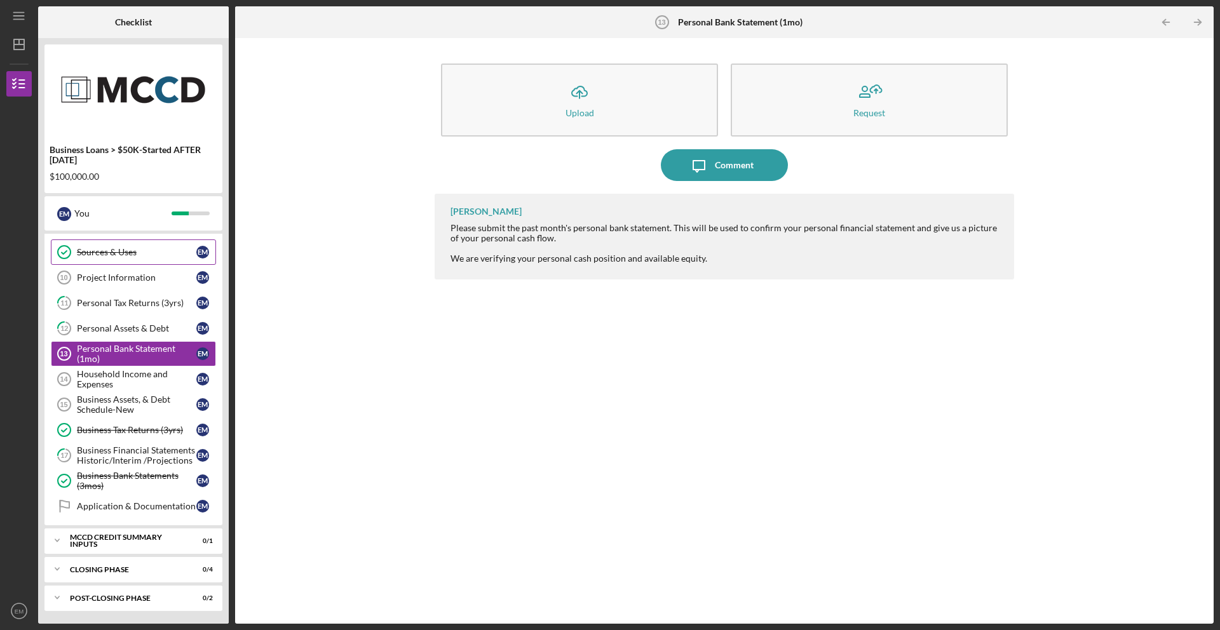
click at [132, 259] on link "Sources & Uses Sources & Uses E M" at bounding box center [133, 252] width 165 height 25
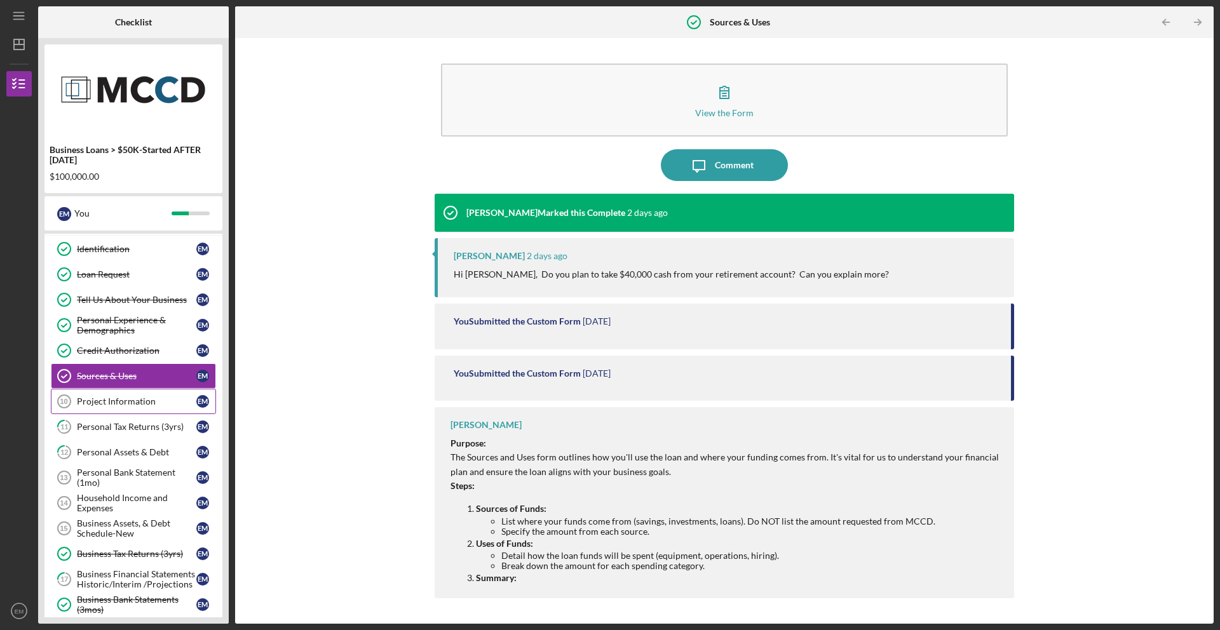
scroll to position [63, 0]
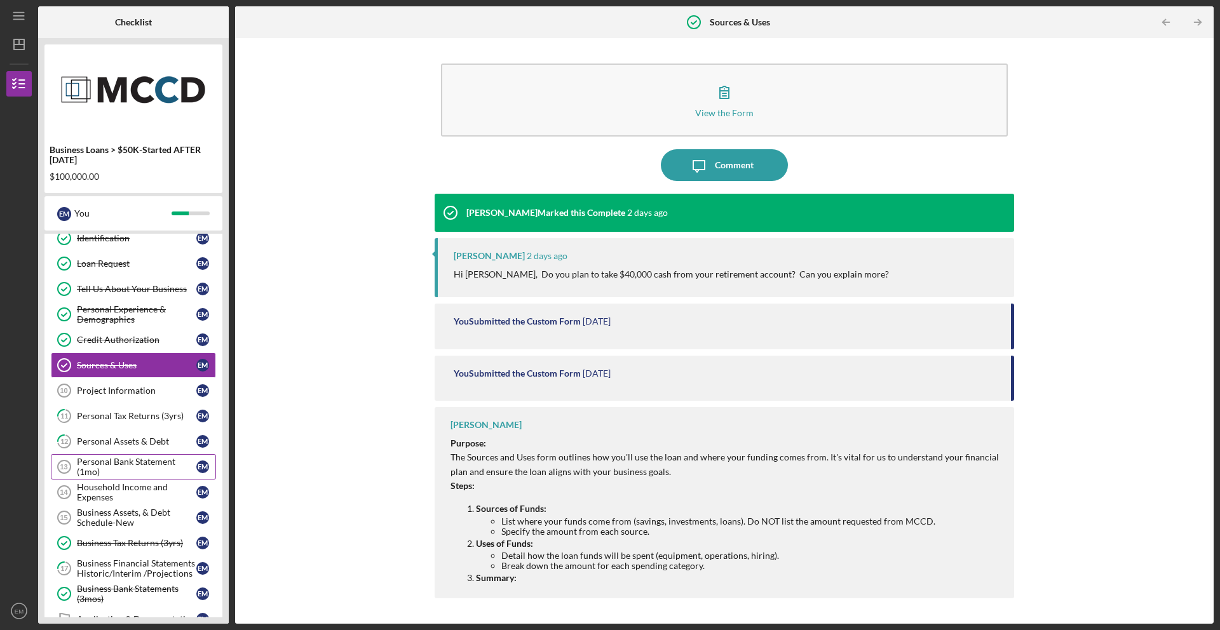
click at [132, 470] on div "Personal Bank Statement (1mo)" at bounding box center [136, 467] width 119 height 20
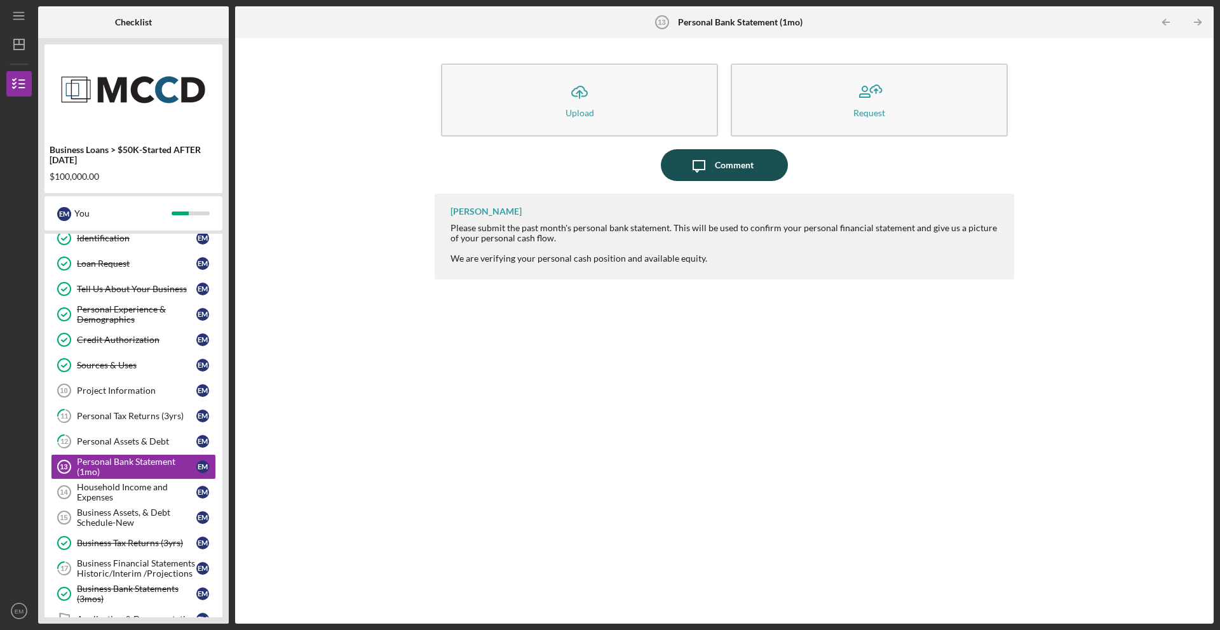
click at [708, 168] on icon "Icon/Message" at bounding box center [699, 165] width 32 height 32
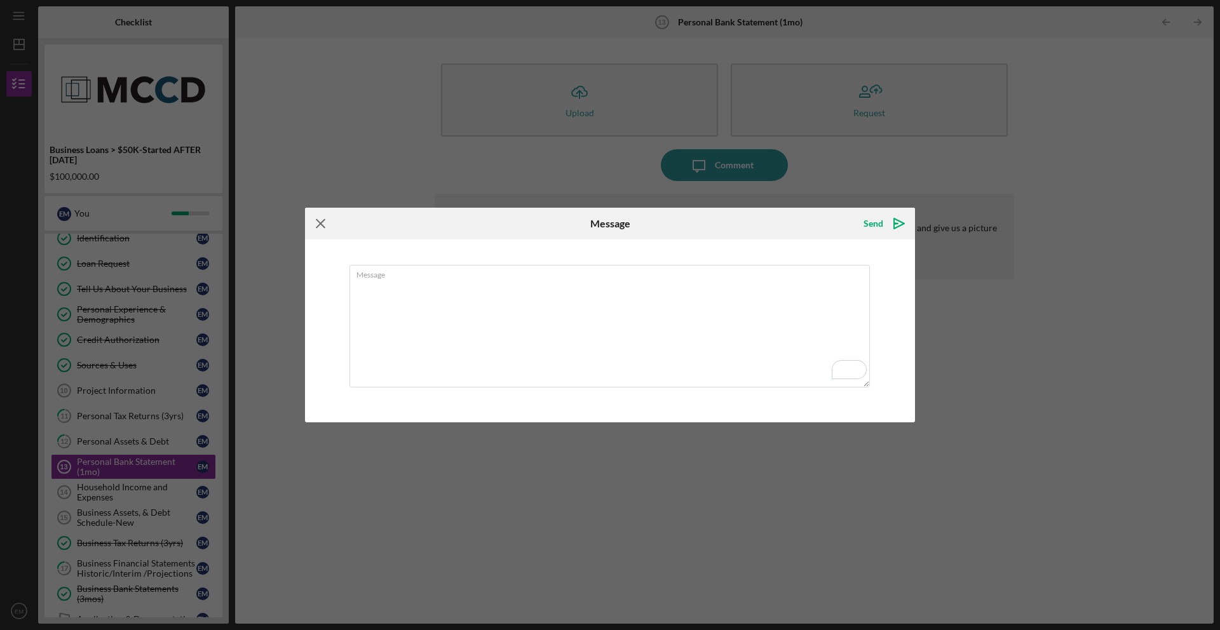
click at [325, 224] on icon "Icon/Menu Close" at bounding box center [321, 224] width 32 height 32
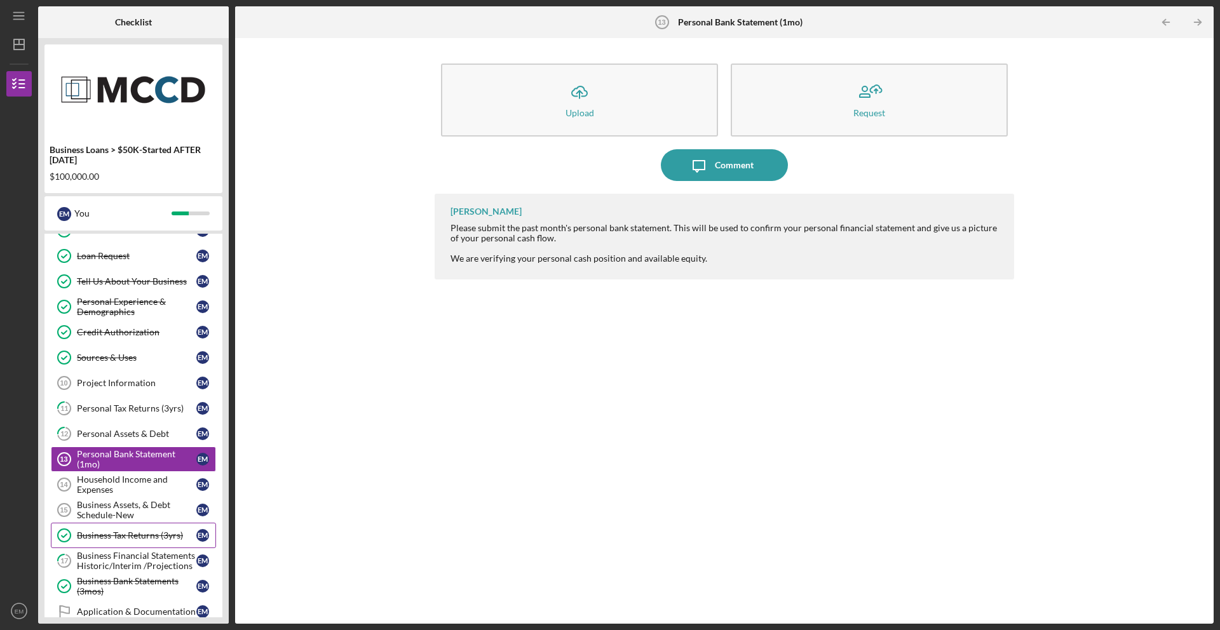
scroll to position [59, 0]
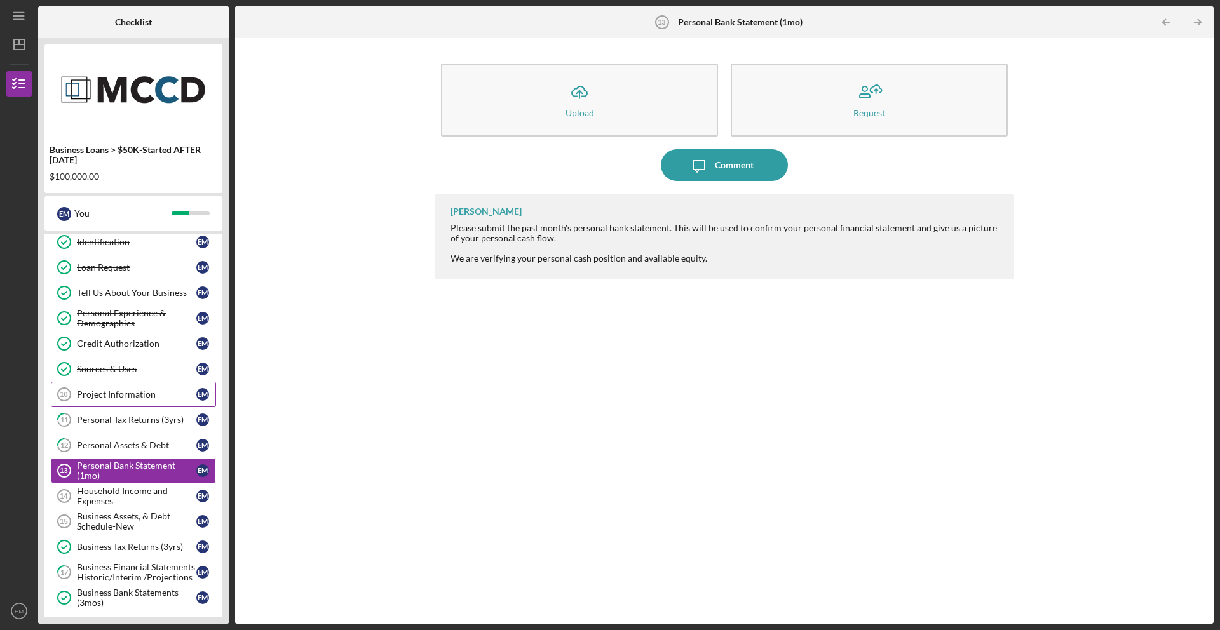
click at [139, 397] on div "Project Information" at bounding box center [136, 395] width 119 height 10
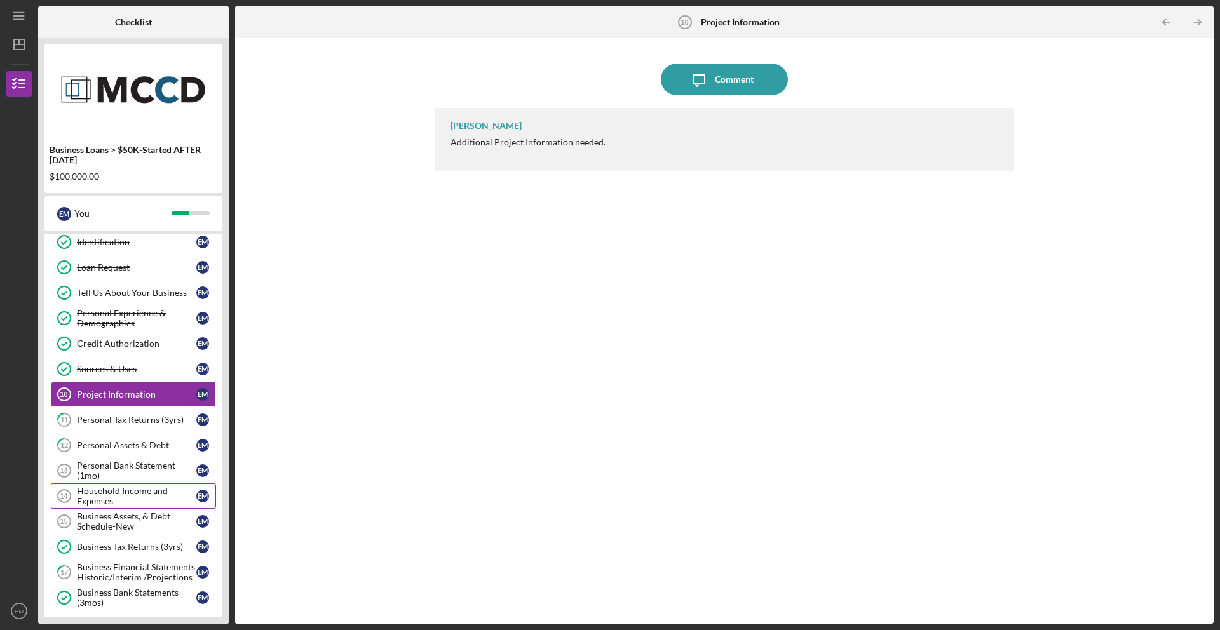
click at [130, 496] on div "Household Income and Expenses" at bounding box center [136, 496] width 119 height 20
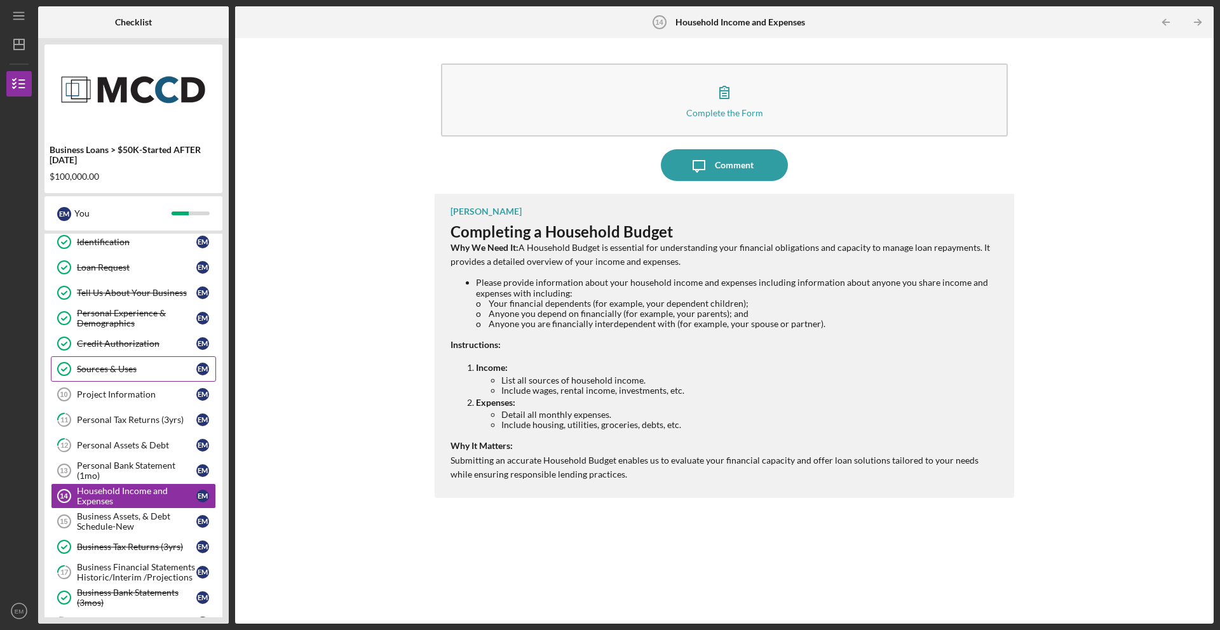
click at [118, 371] on div "Sources & Uses" at bounding box center [136, 369] width 119 height 10
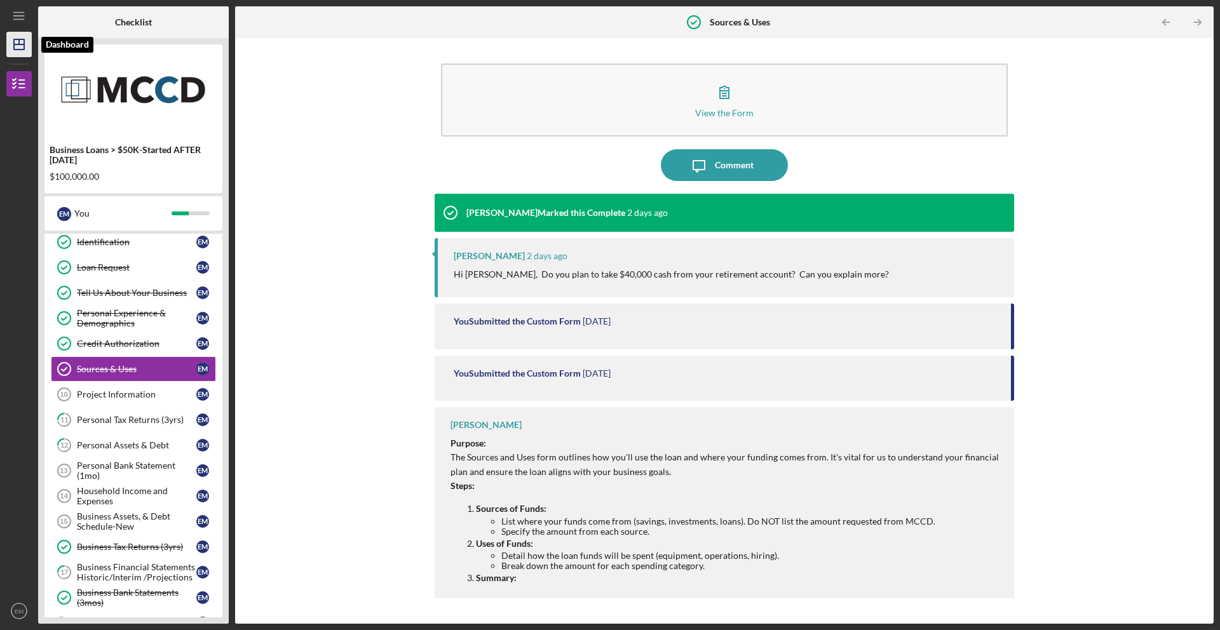
click at [21, 42] on icon "Icon/Dashboard" at bounding box center [19, 45] width 32 height 32
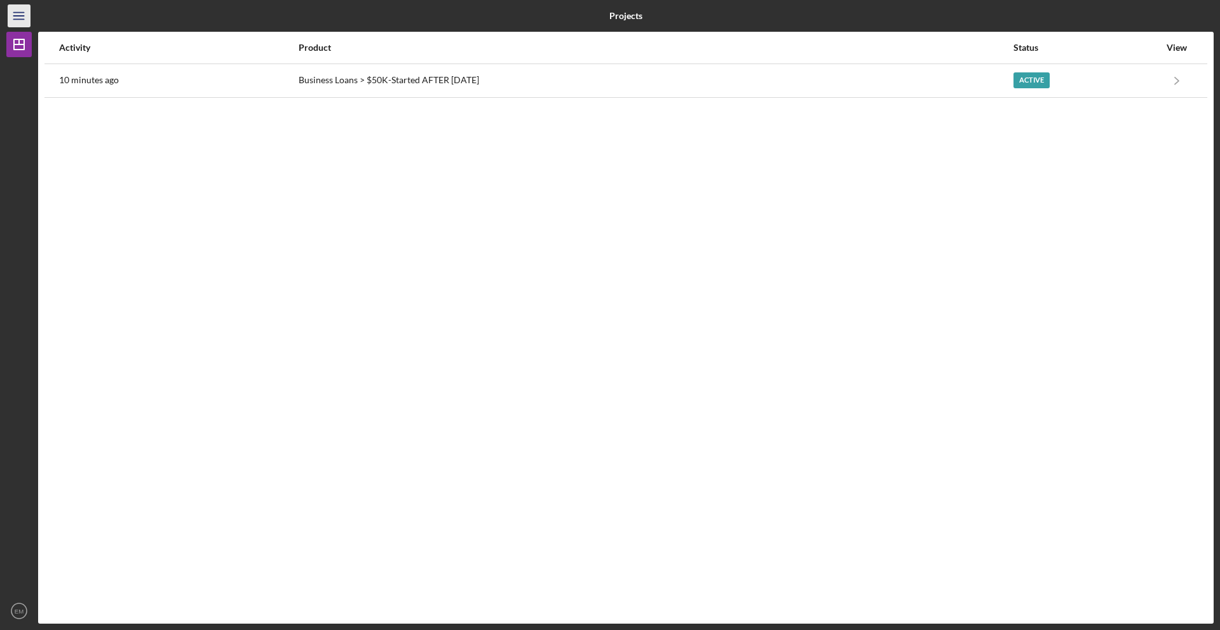
click at [27, 20] on icon "Icon/Menu" at bounding box center [19, 16] width 29 height 29
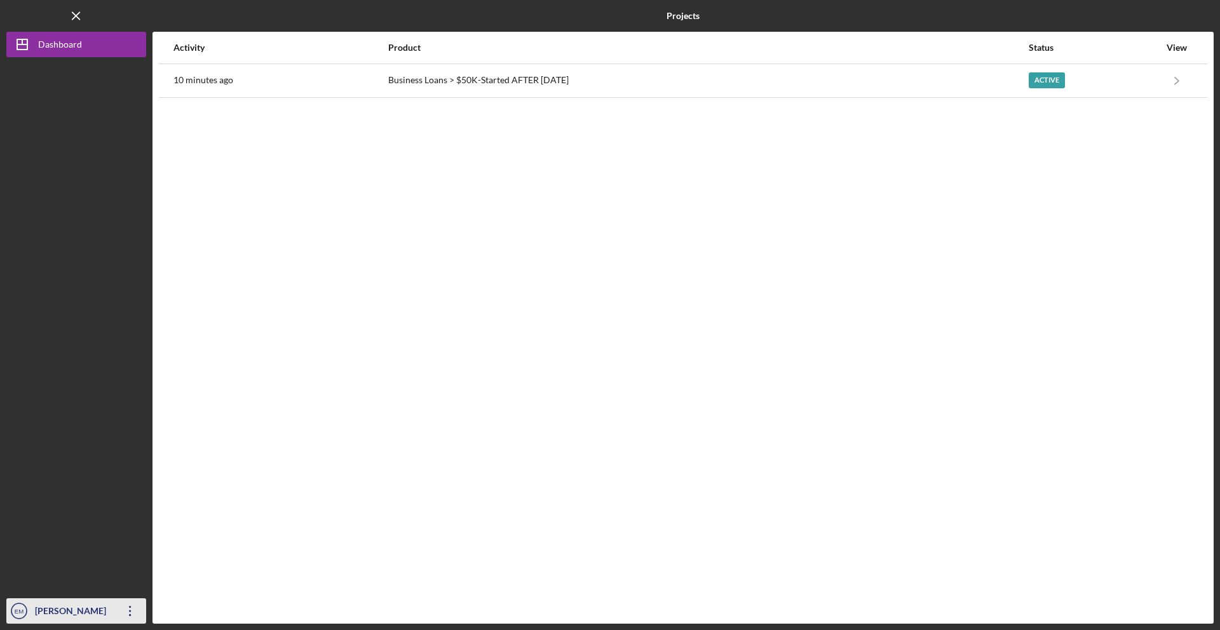
click at [17, 618] on circle "button" at bounding box center [18, 611] width 15 height 15
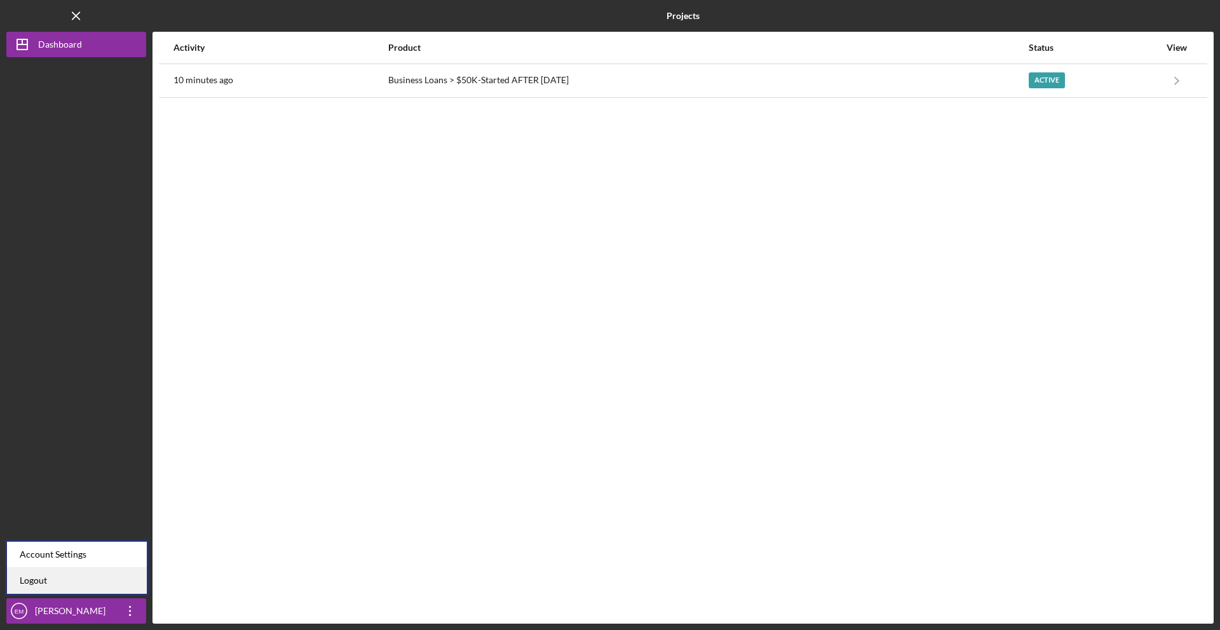
click at [39, 584] on link "Logout" at bounding box center [77, 581] width 140 height 26
